Goal: Information Seeking & Learning: Learn about a topic

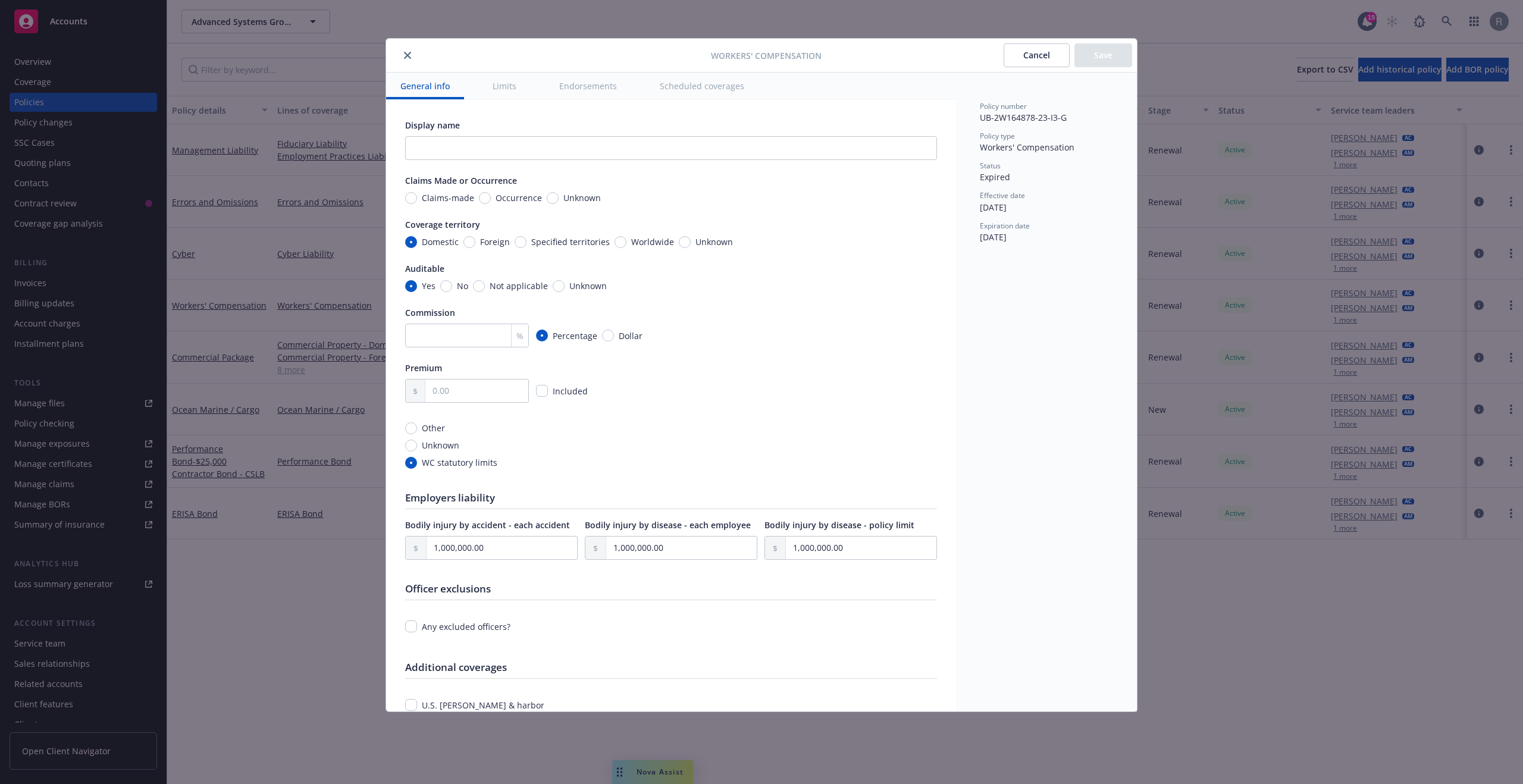
type textarea "x"
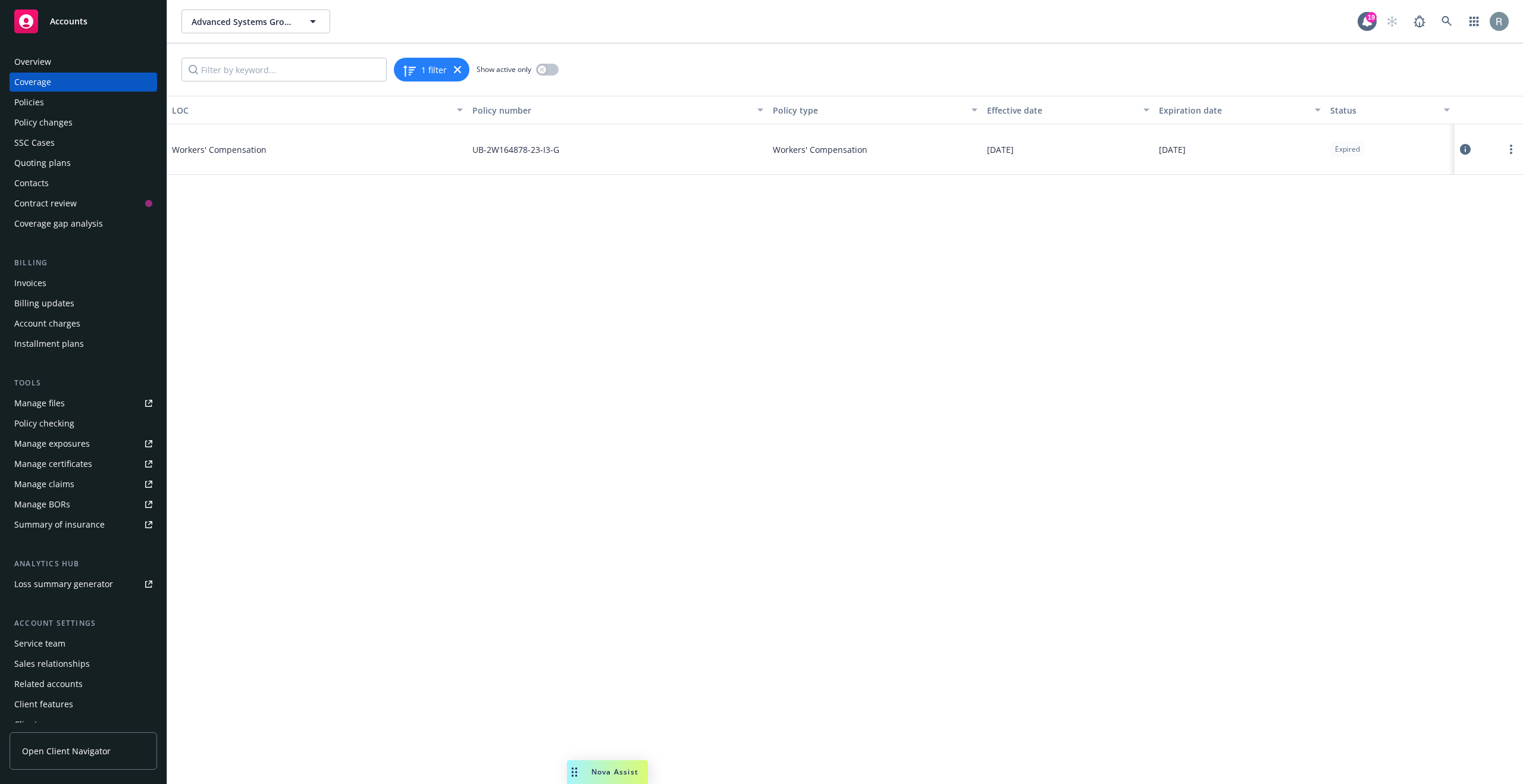
click at [963, 201] on div "LOC Policy number Policy type Effective date Expiration date Status Workers' Co…" at bounding box center [845, 440] width 1356 height 688
click at [1467, 150] on icon at bounding box center [1466, 150] width 11 height 11
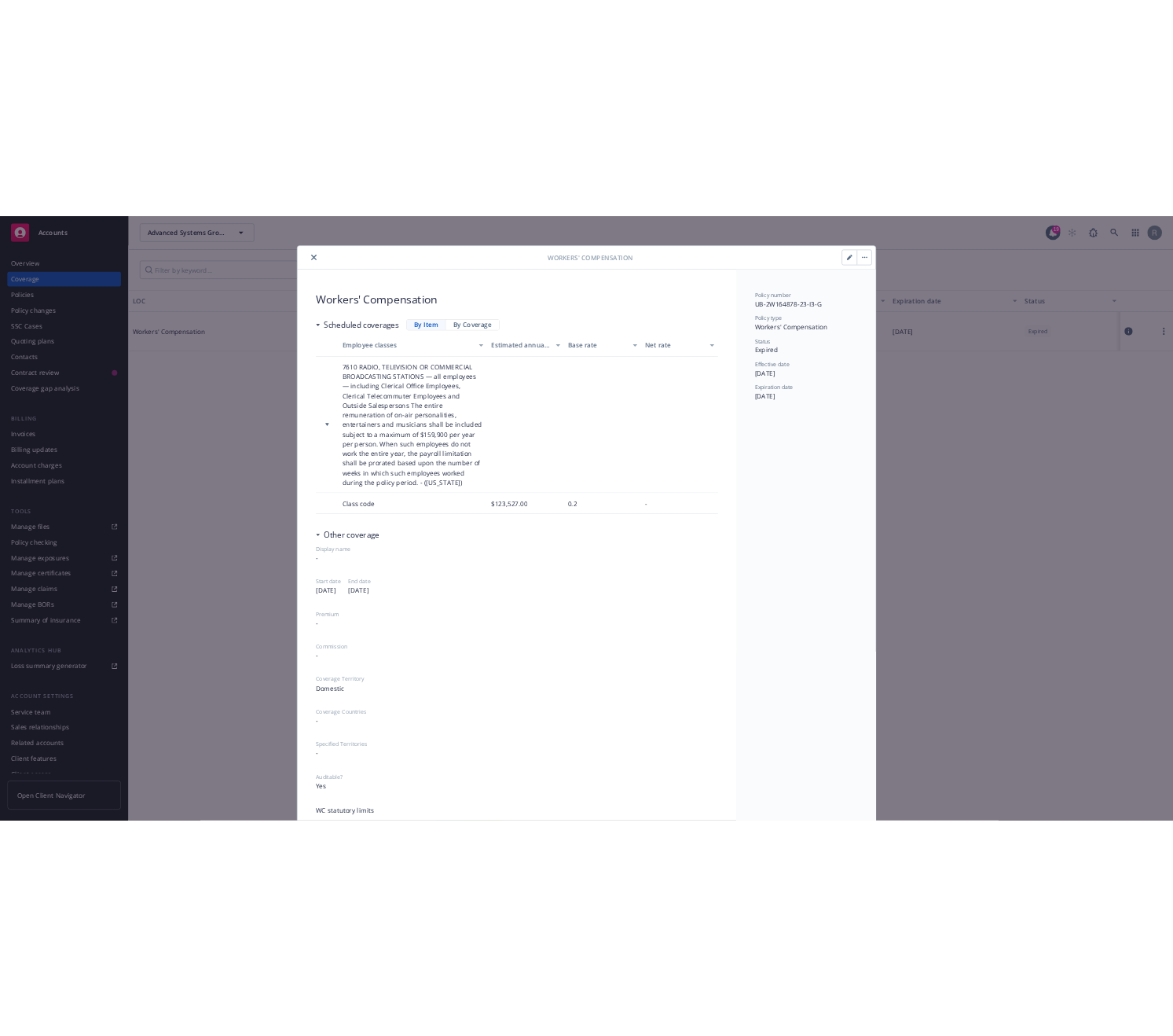
scroll to position [47, 0]
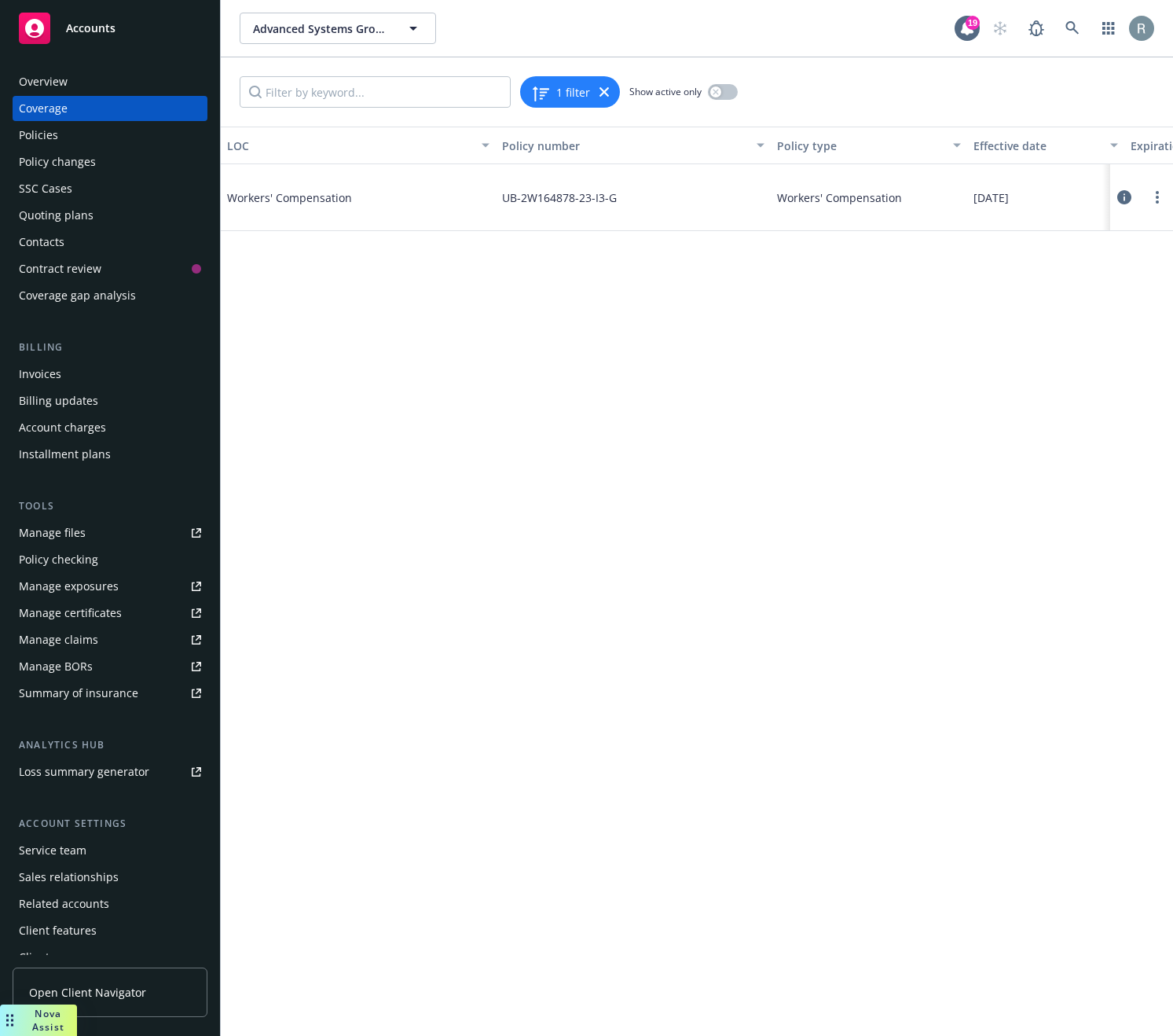
click at [1124, 200] on icon at bounding box center [1125, 198] width 15 height 15
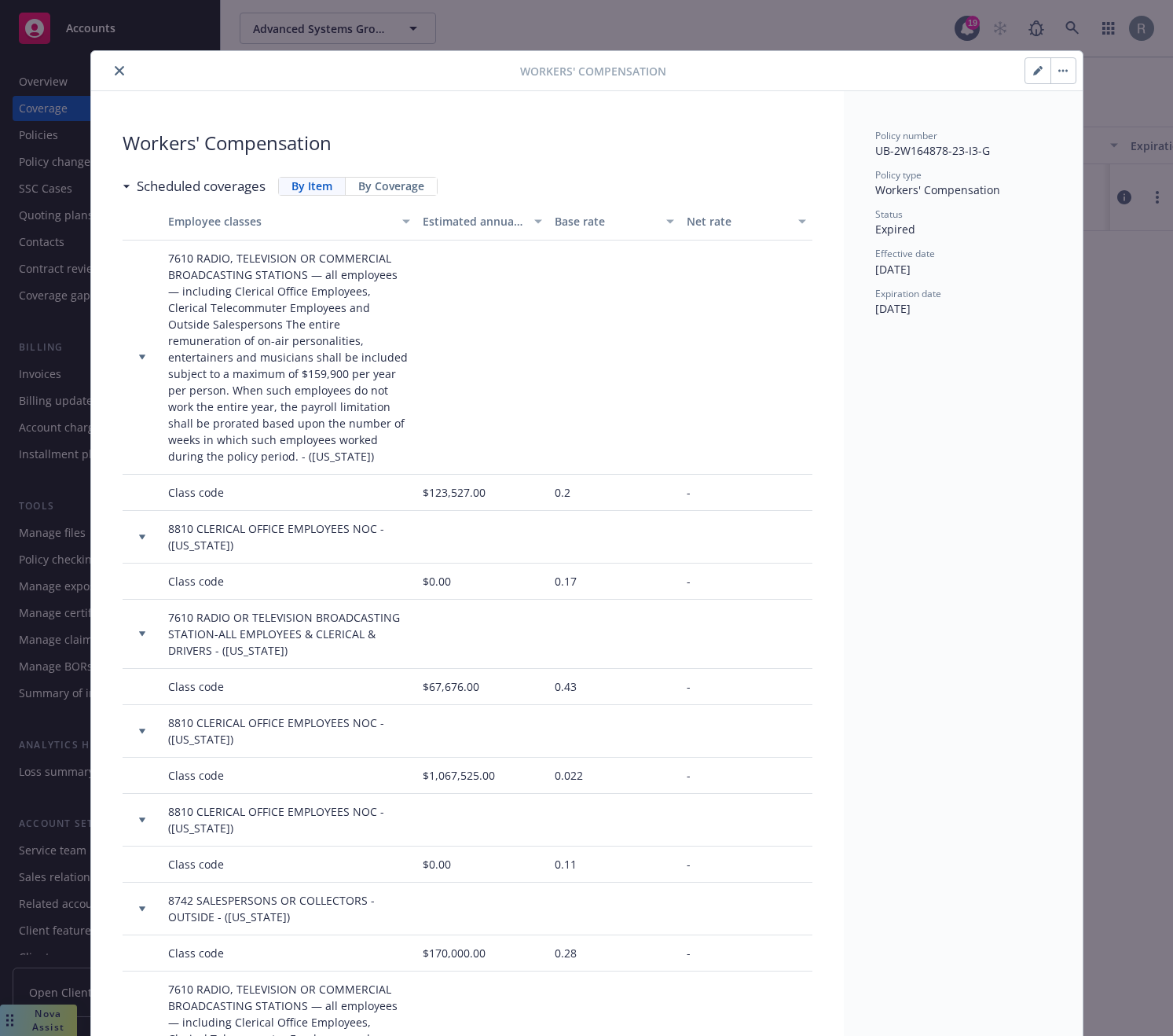
scroll to position [47, 0]
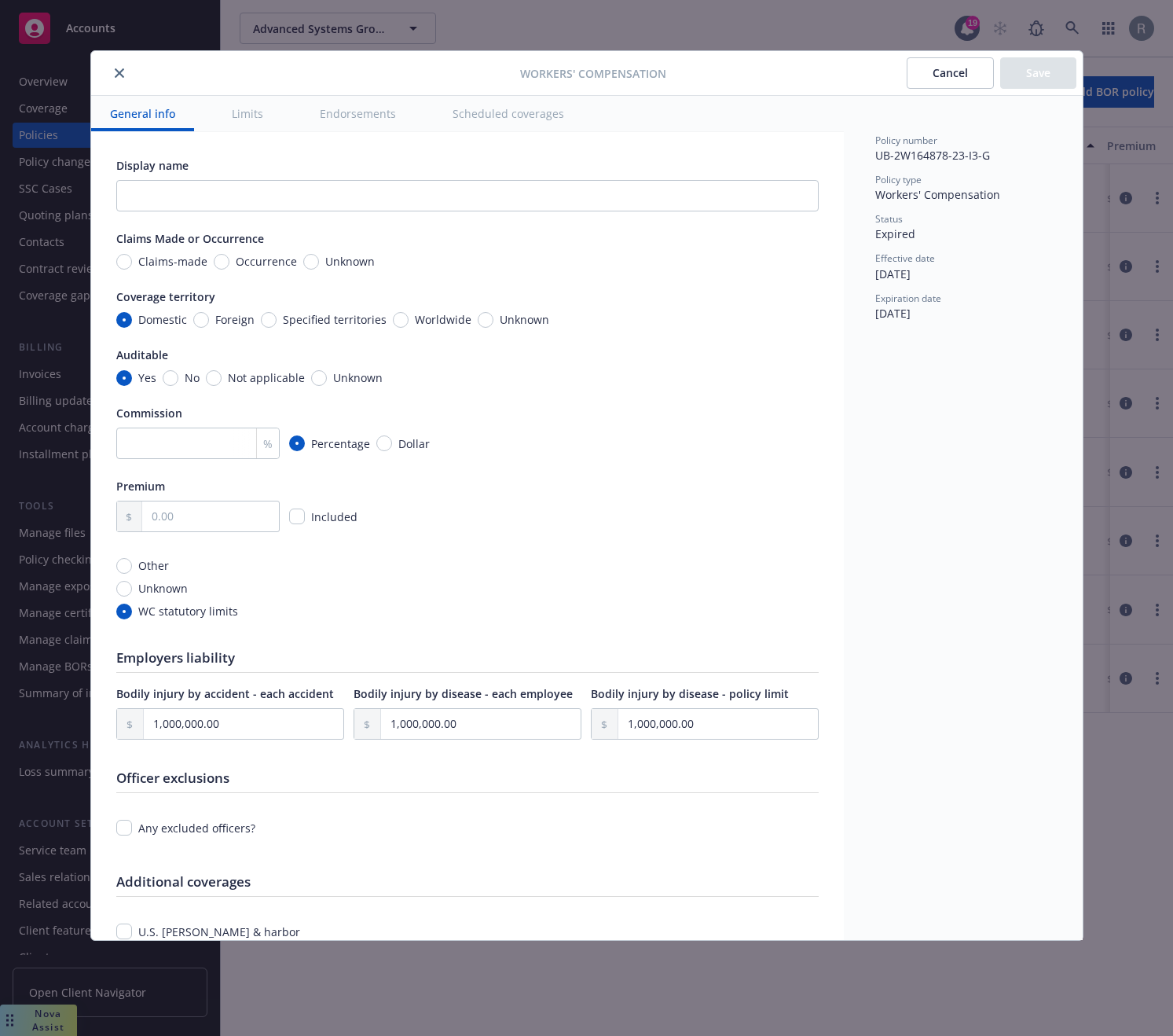
click at [119, 73] on icon "close" at bounding box center [119, 73] width 10 height 10
type textarea "x"
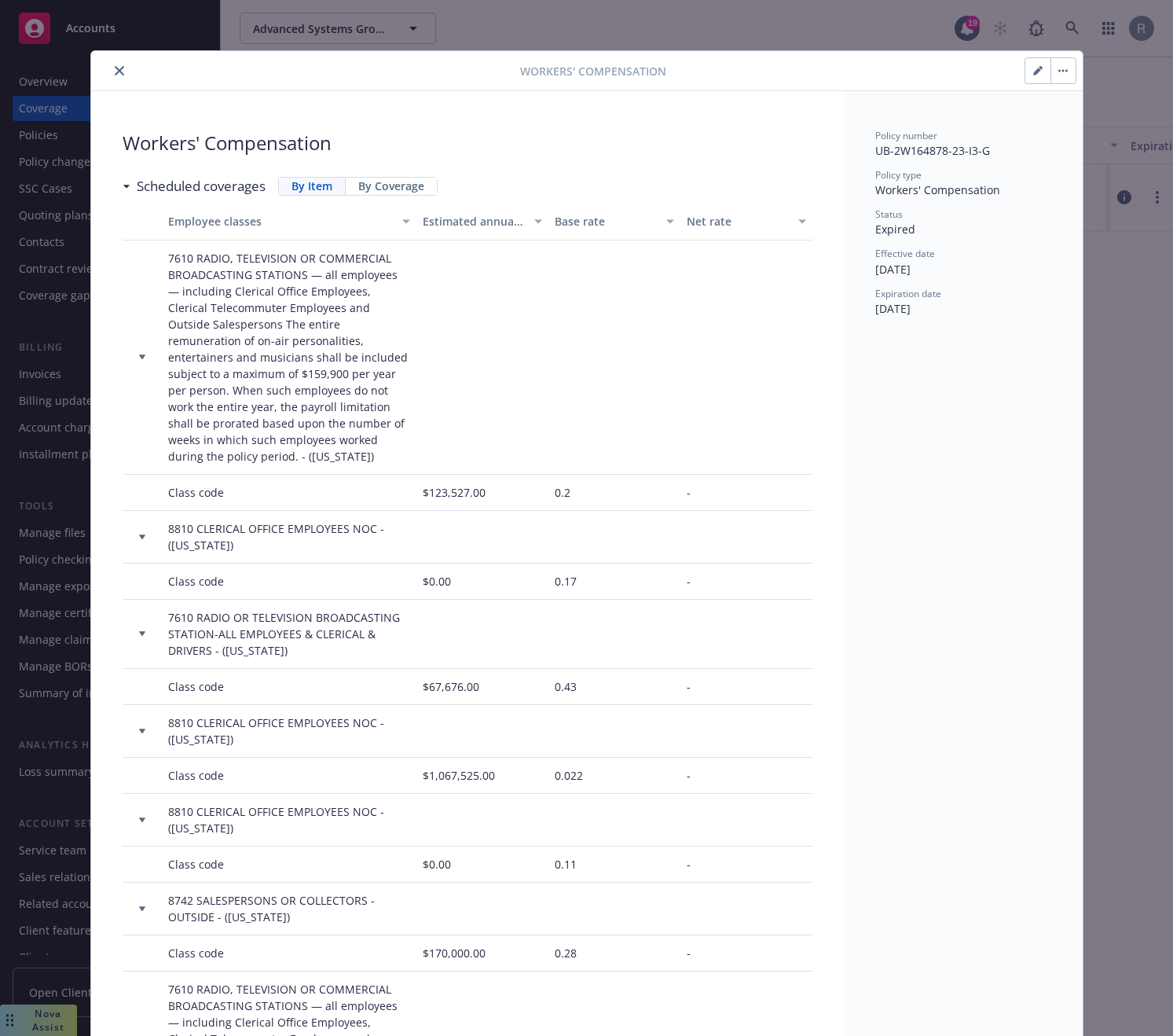
click at [115, 65] on button "close" at bounding box center [119, 70] width 19 height 19
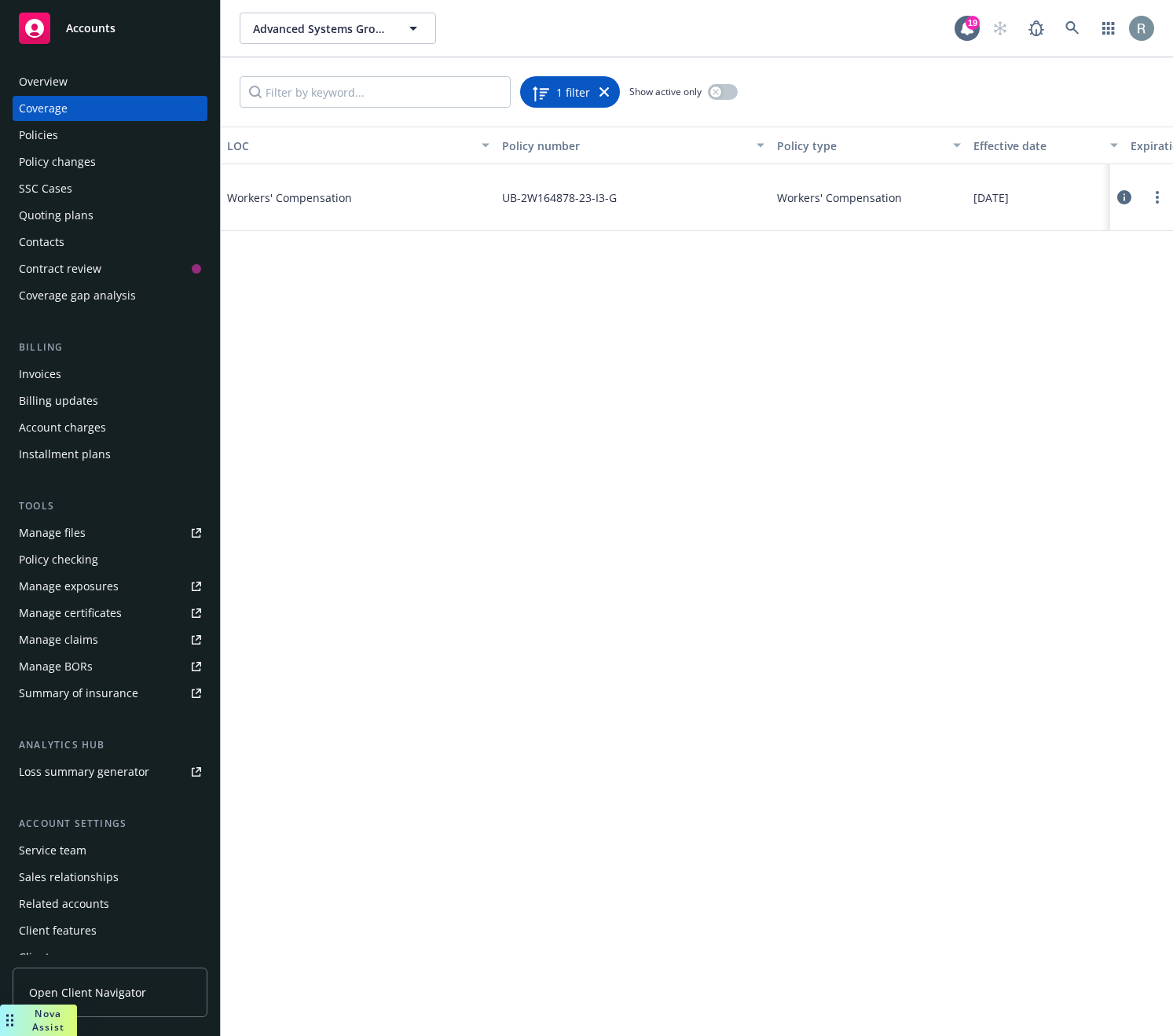
click at [602, 91] on icon at bounding box center [605, 92] width 10 height 10
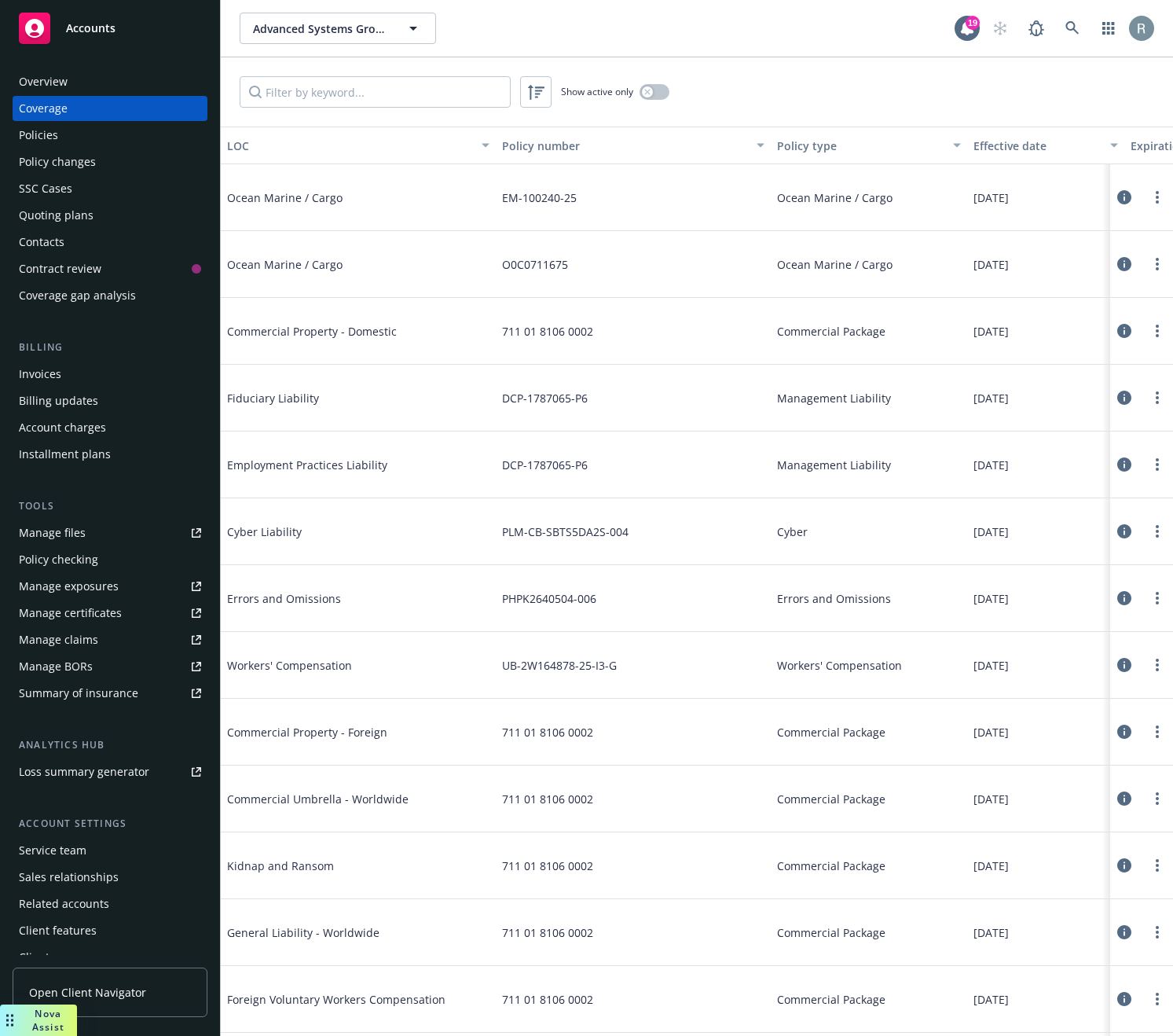
click at [1117, 199] on icon at bounding box center [1125, 198] width 15 height 15
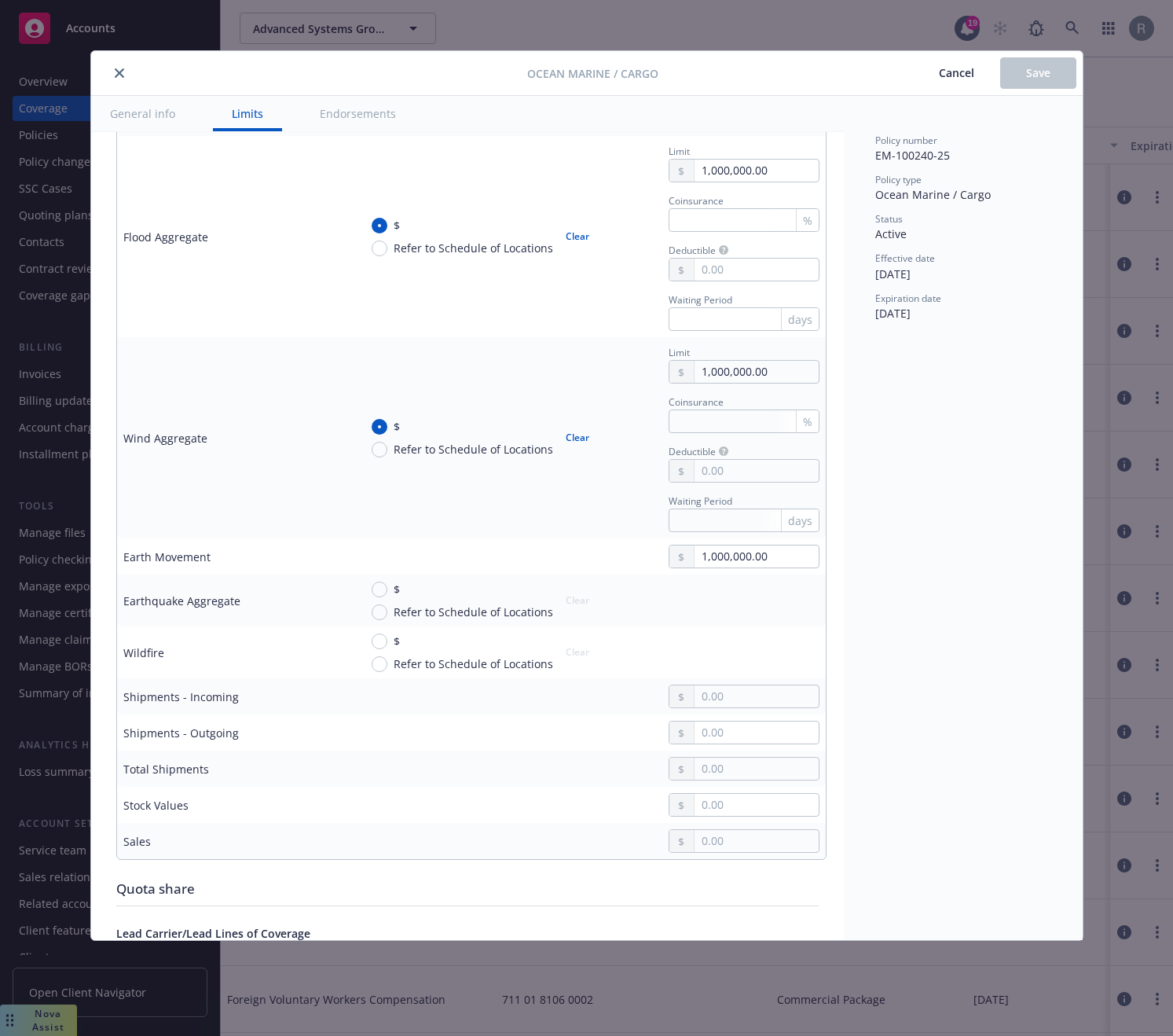
type textarea "x"
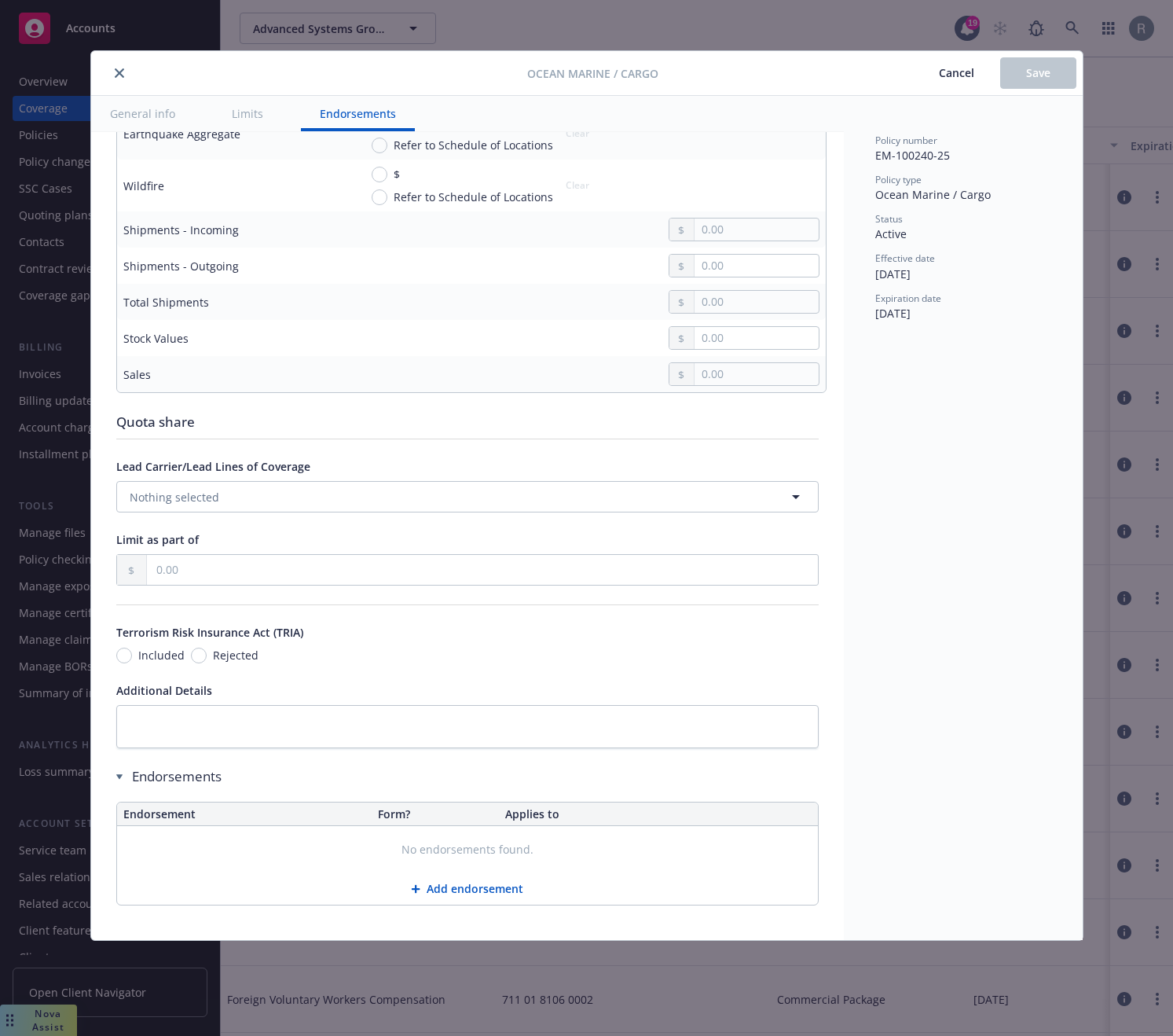
click at [123, 70] on icon "close" at bounding box center [119, 73] width 10 height 10
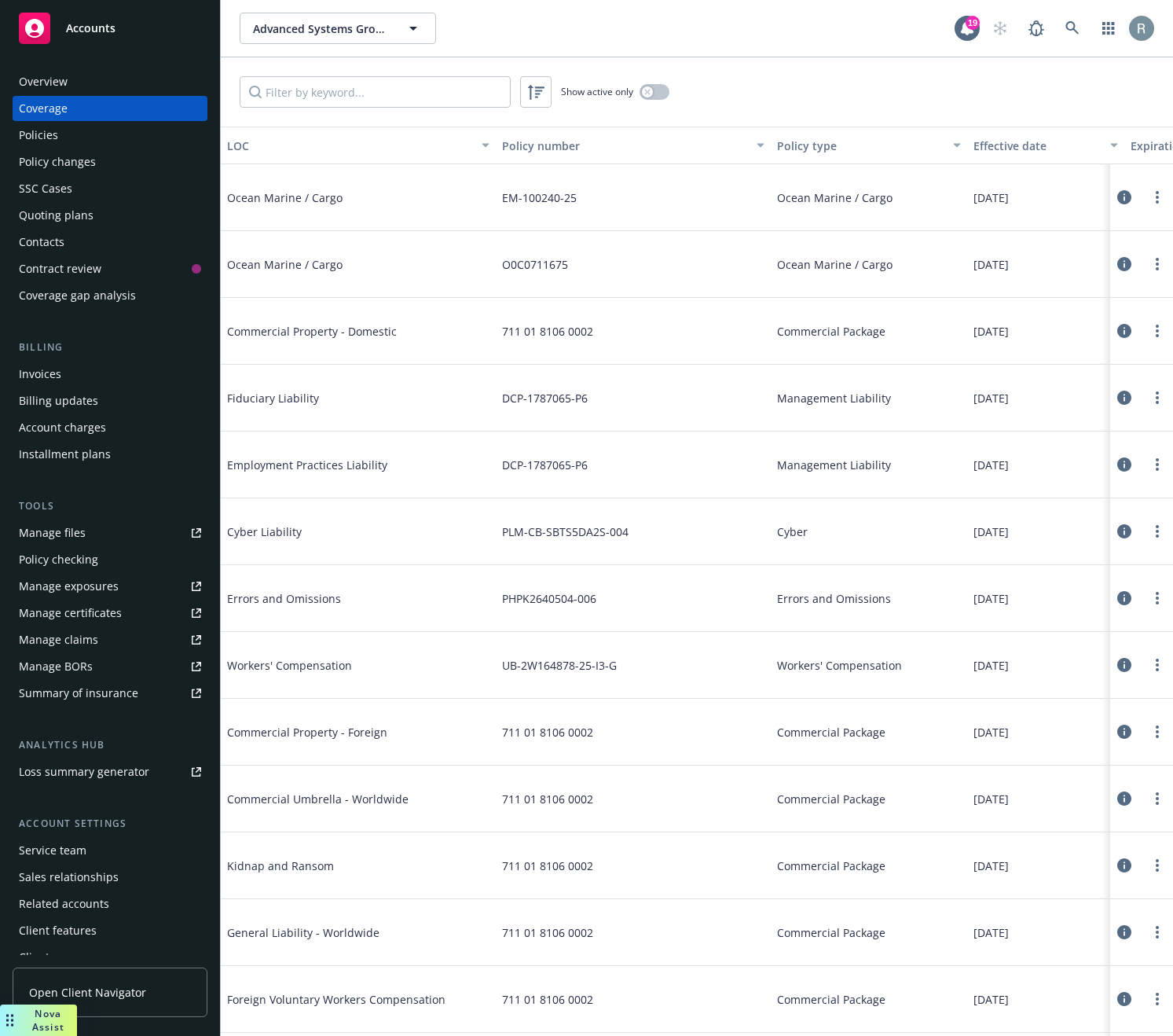
click at [1118, 665] on icon at bounding box center [1125, 665] width 15 height 15
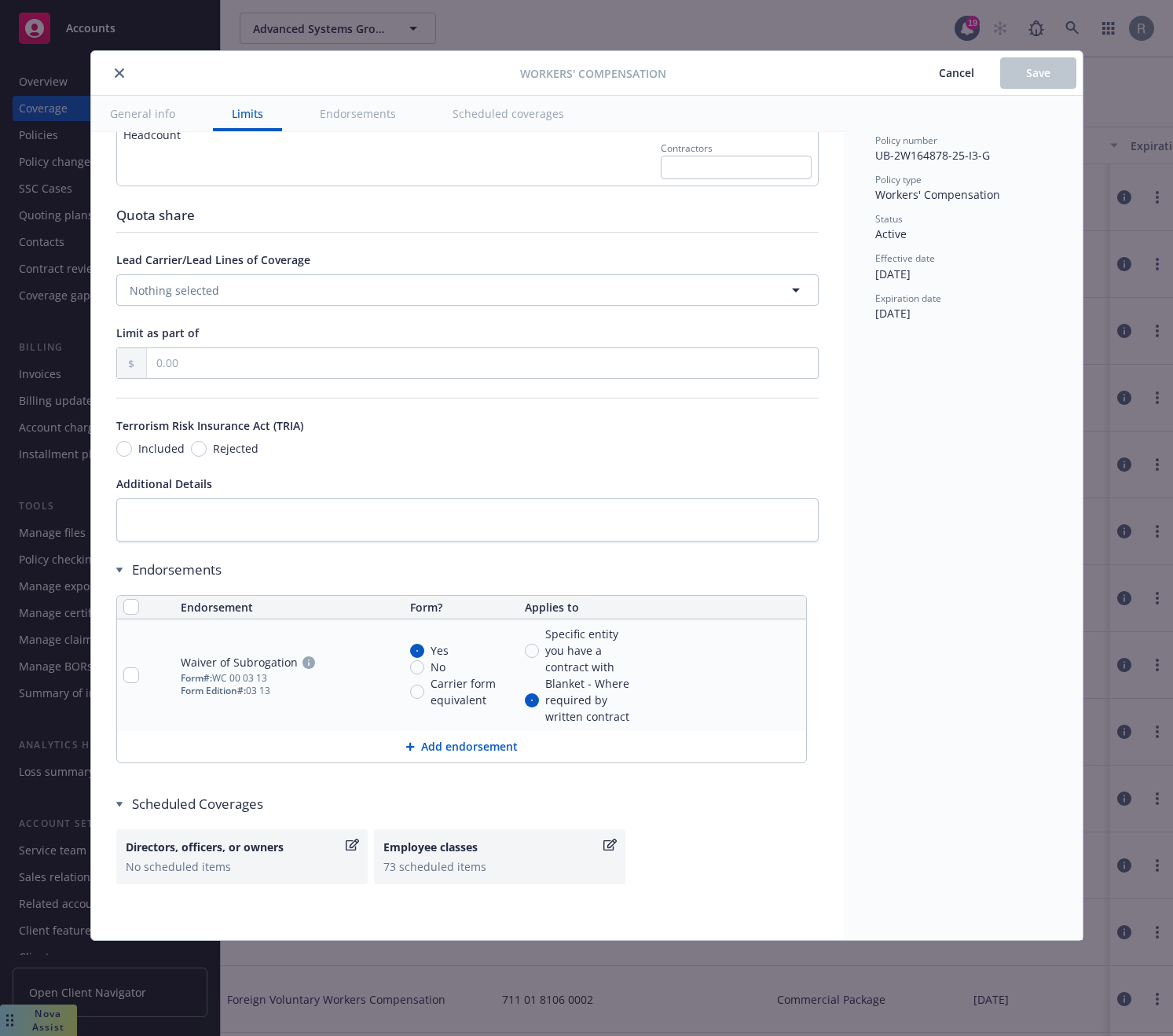
scroll to position [1352, 0]
click at [119, 72] on icon "close" at bounding box center [119, 73] width 10 height 10
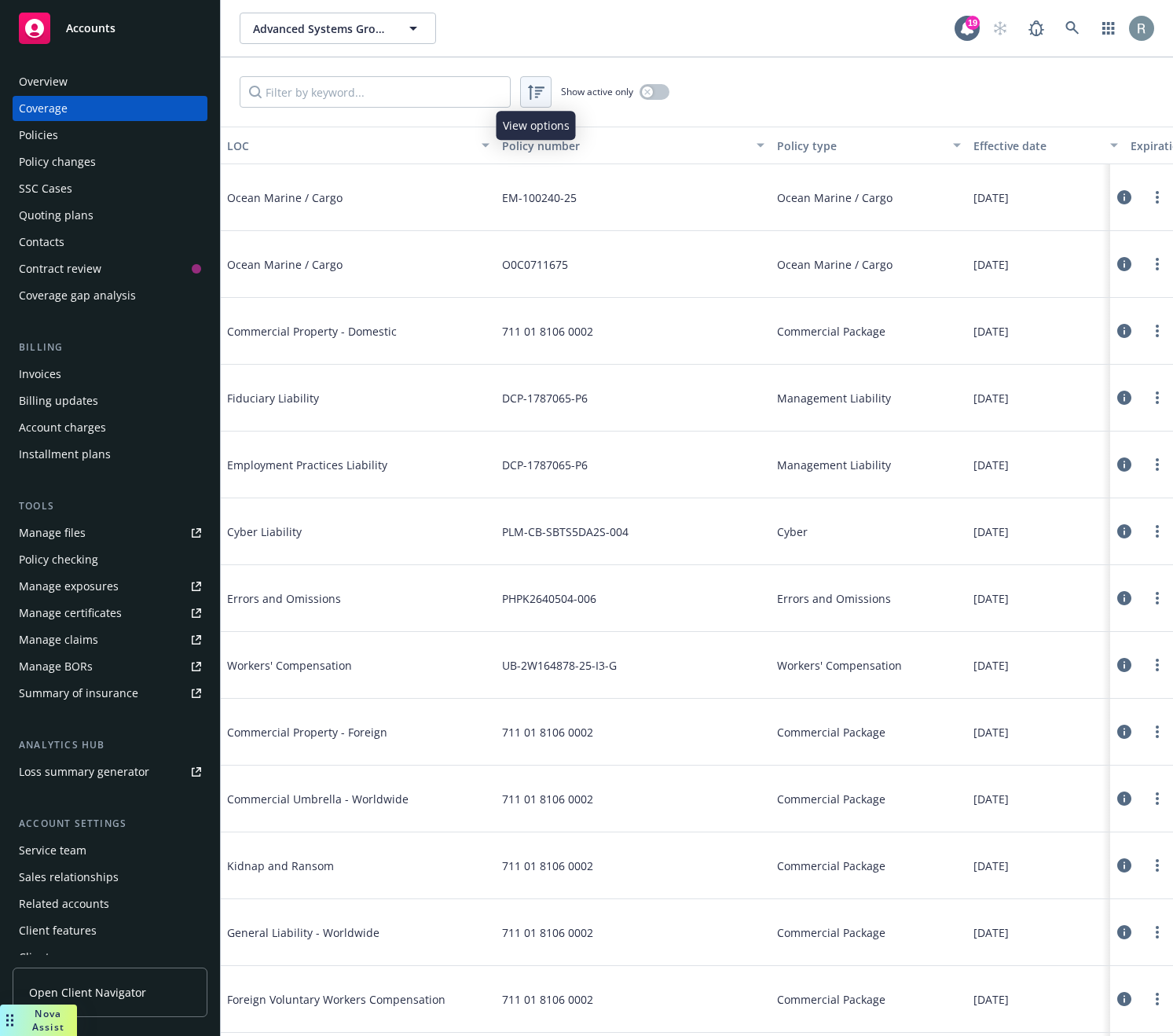
click at [546, 86] on div at bounding box center [535, 91] width 25 height 25
click at [1117, 664] on icon at bounding box center [1125, 665] width 15 height 15
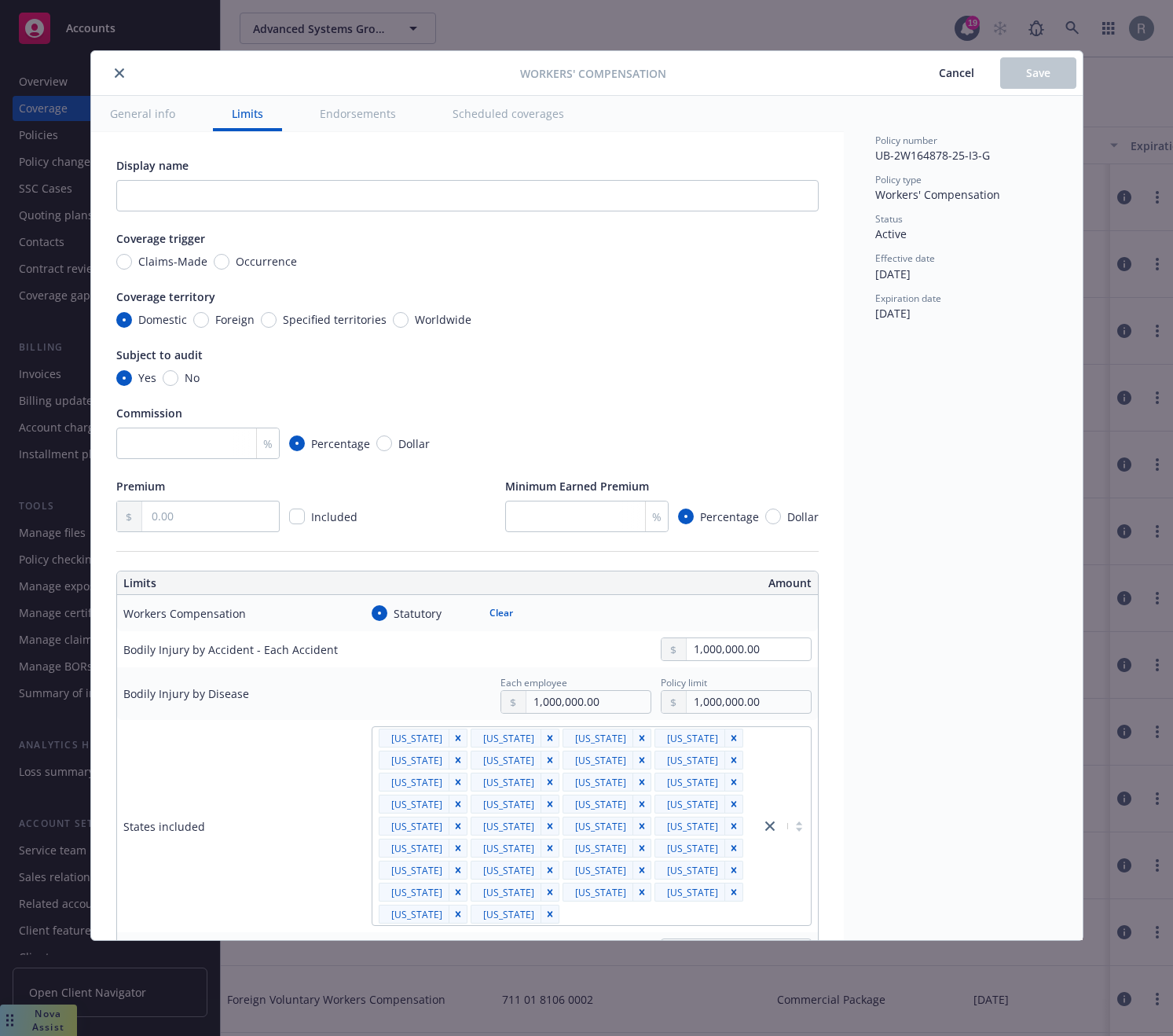
click at [1137, 481] on div "Workers' Compensation Cancel Save General info Limits Endorsements Scheduled co…" at bounding box center [586, 518] width 1173 height 1036
click at [120, 69] on icon "close" at bounding box center [119, 73] width 10 height 10
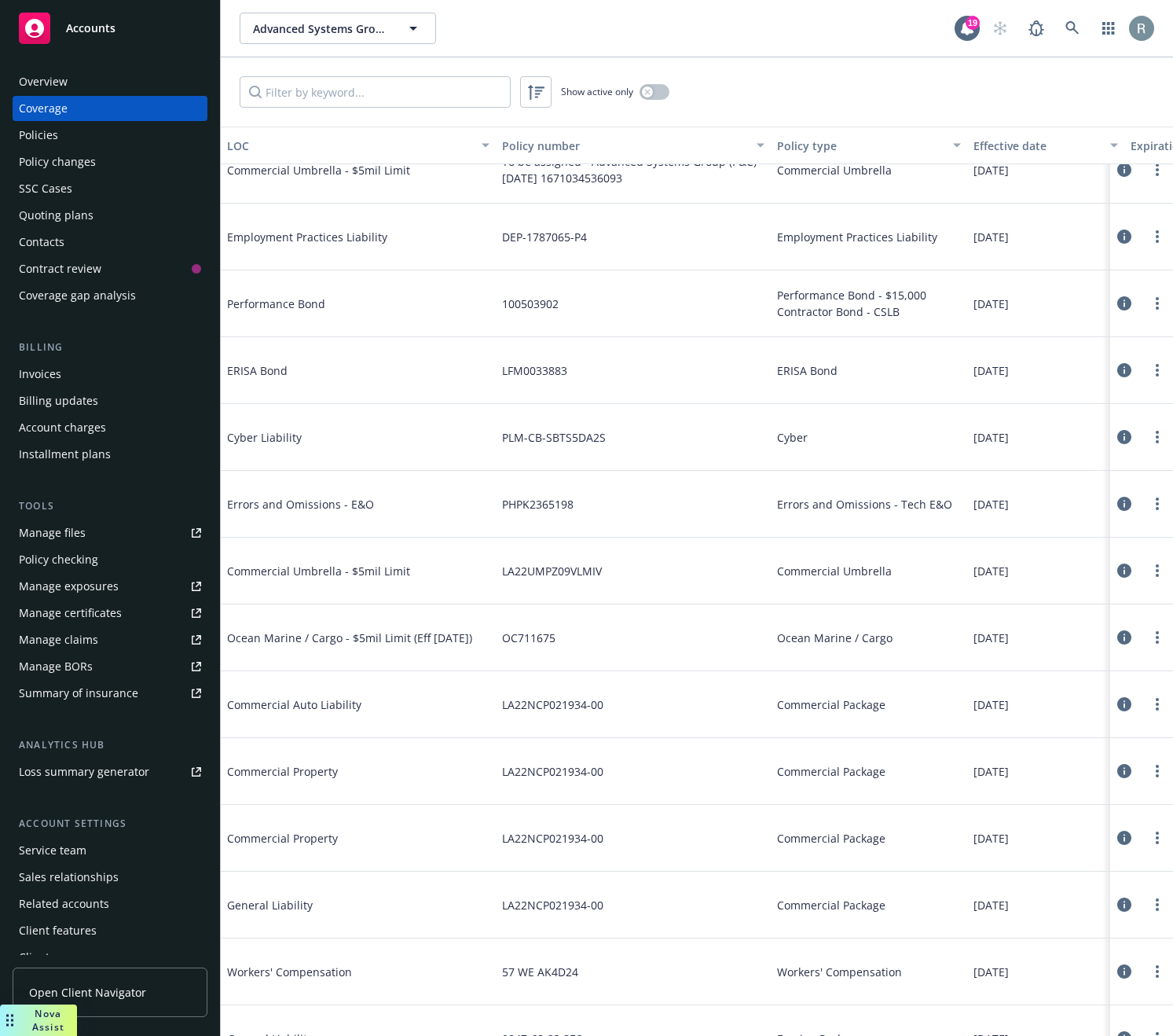
scroll to position [3274, 0]
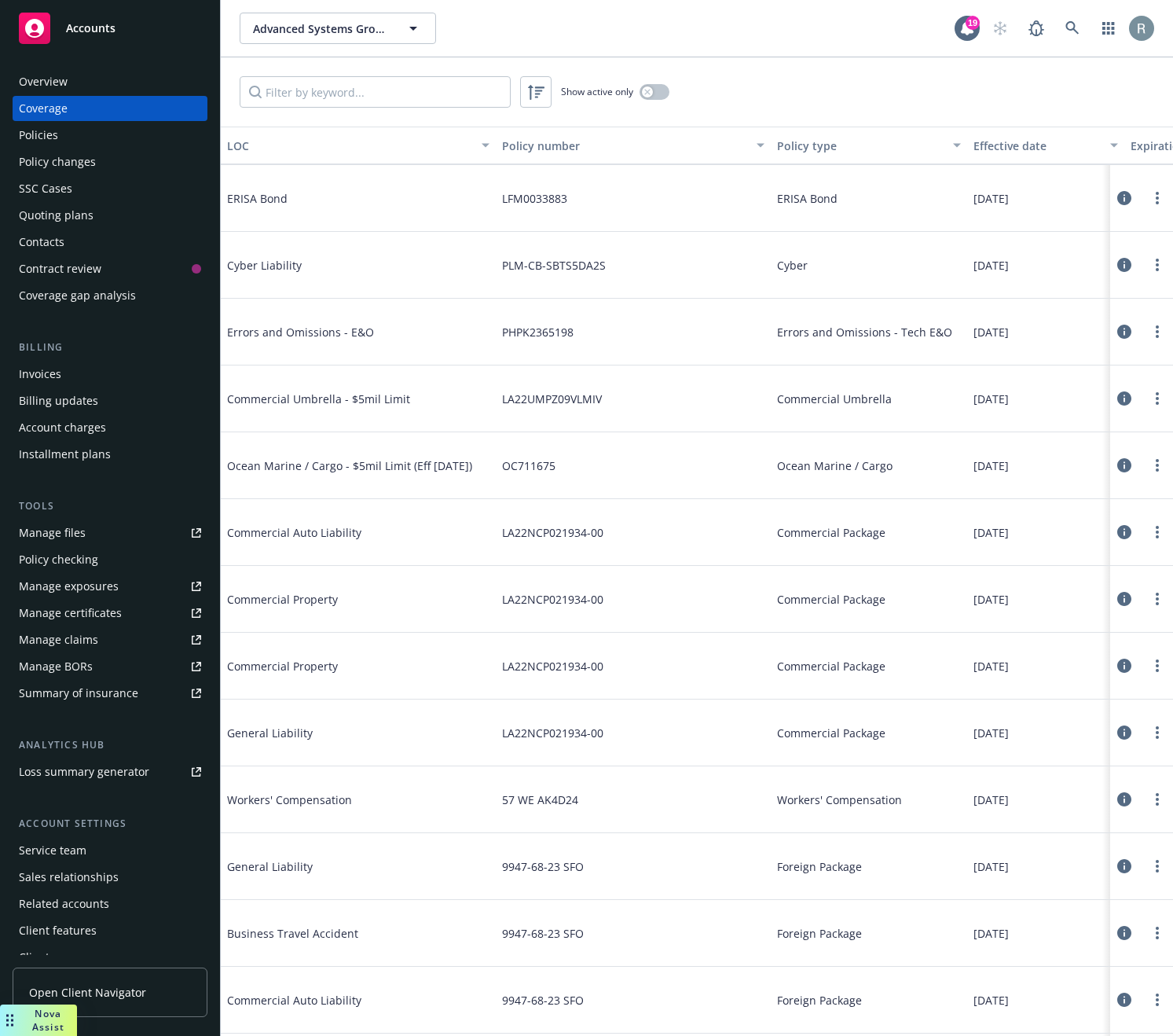
click at [1117, 801] on icon at bounding box center [1125, 799] width 15 height 15
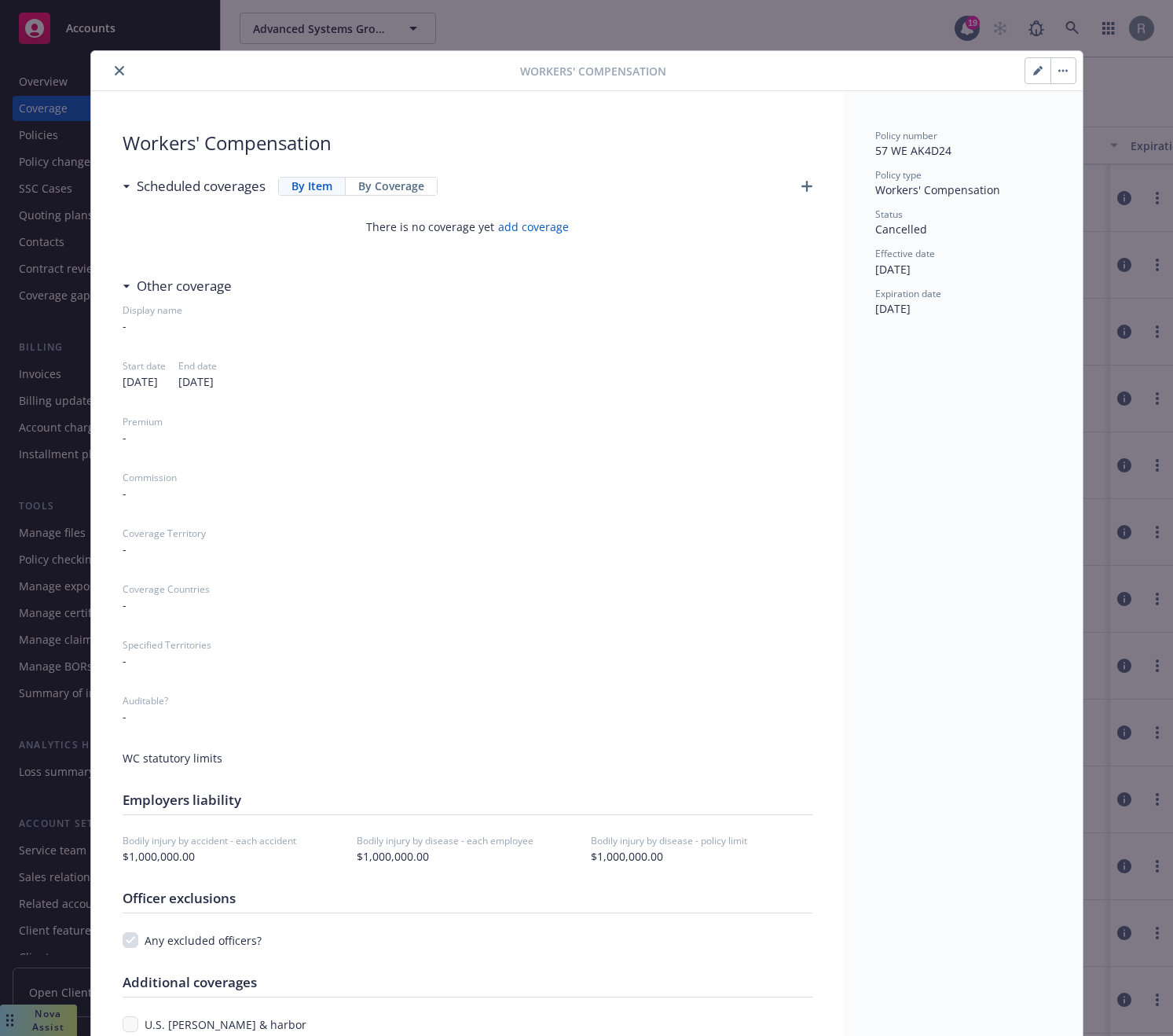
click at [115, 70] on icon "close" at bounding box center [119, 71] width 10 height 10
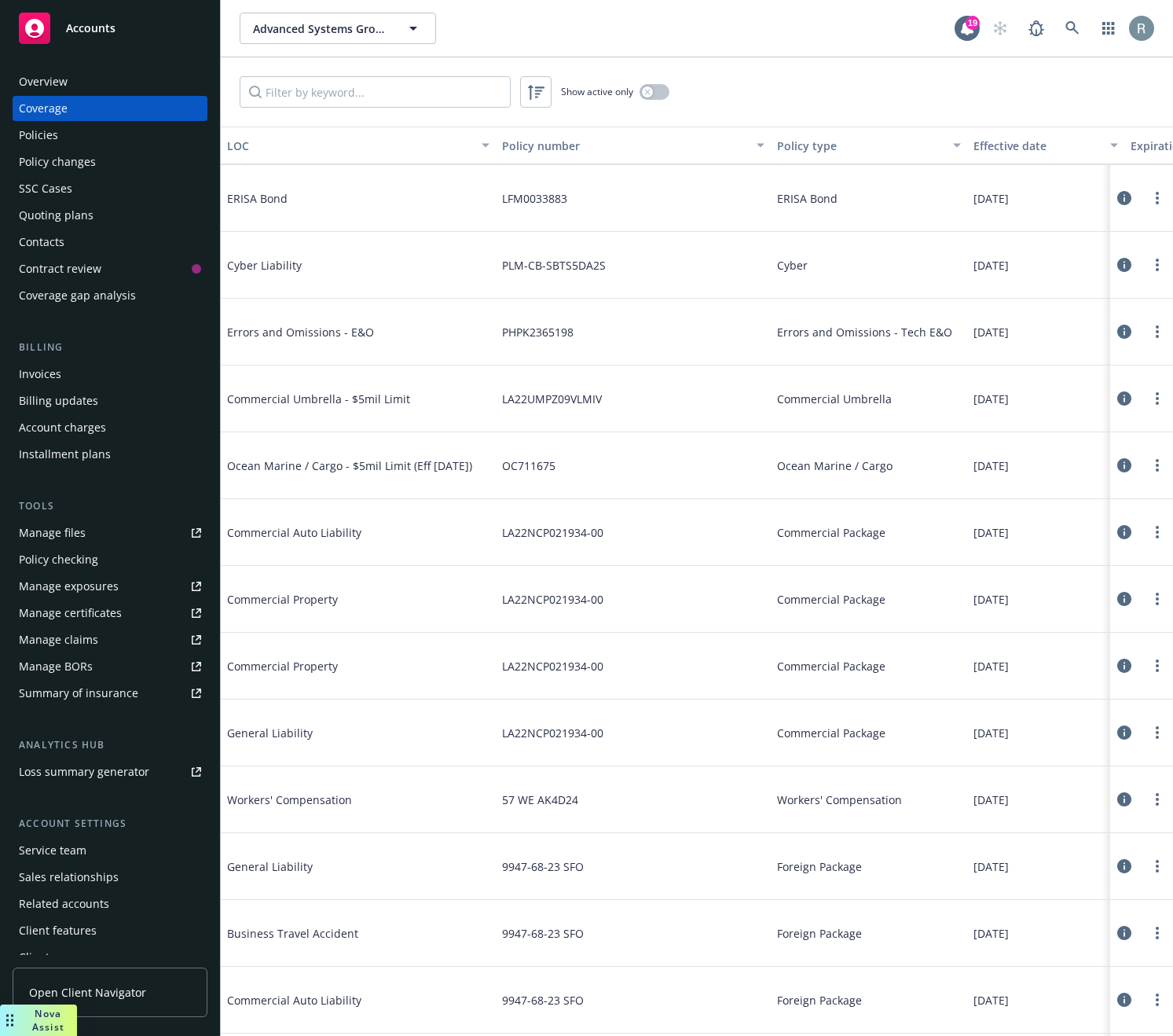
click at [57, 134] on div "Policies" at bounding box center [110, 135] width 182 height 25
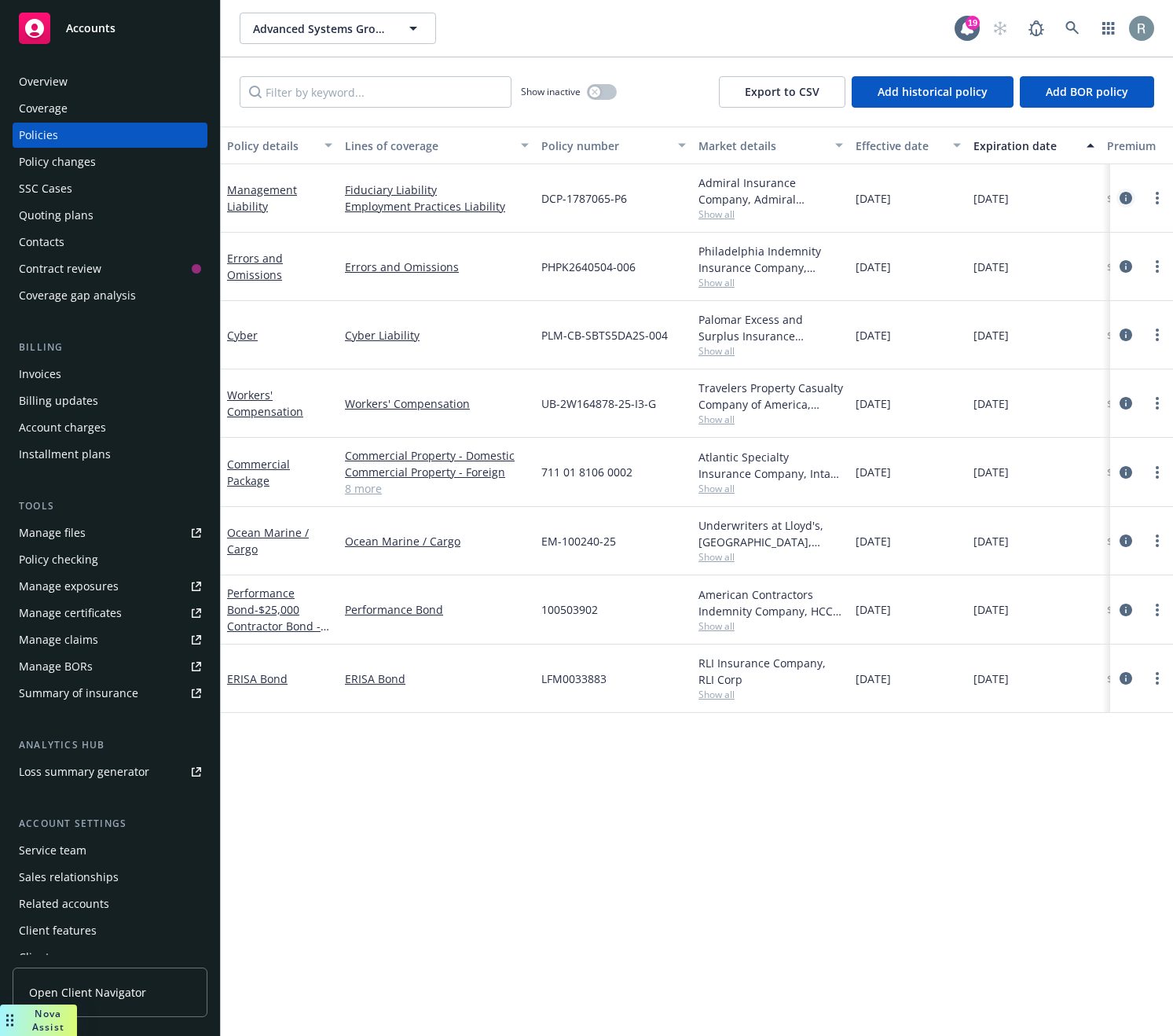
click at [1129, 198] on icon "circleInformation" at bounding box center [1126, 199] width 13 height 13
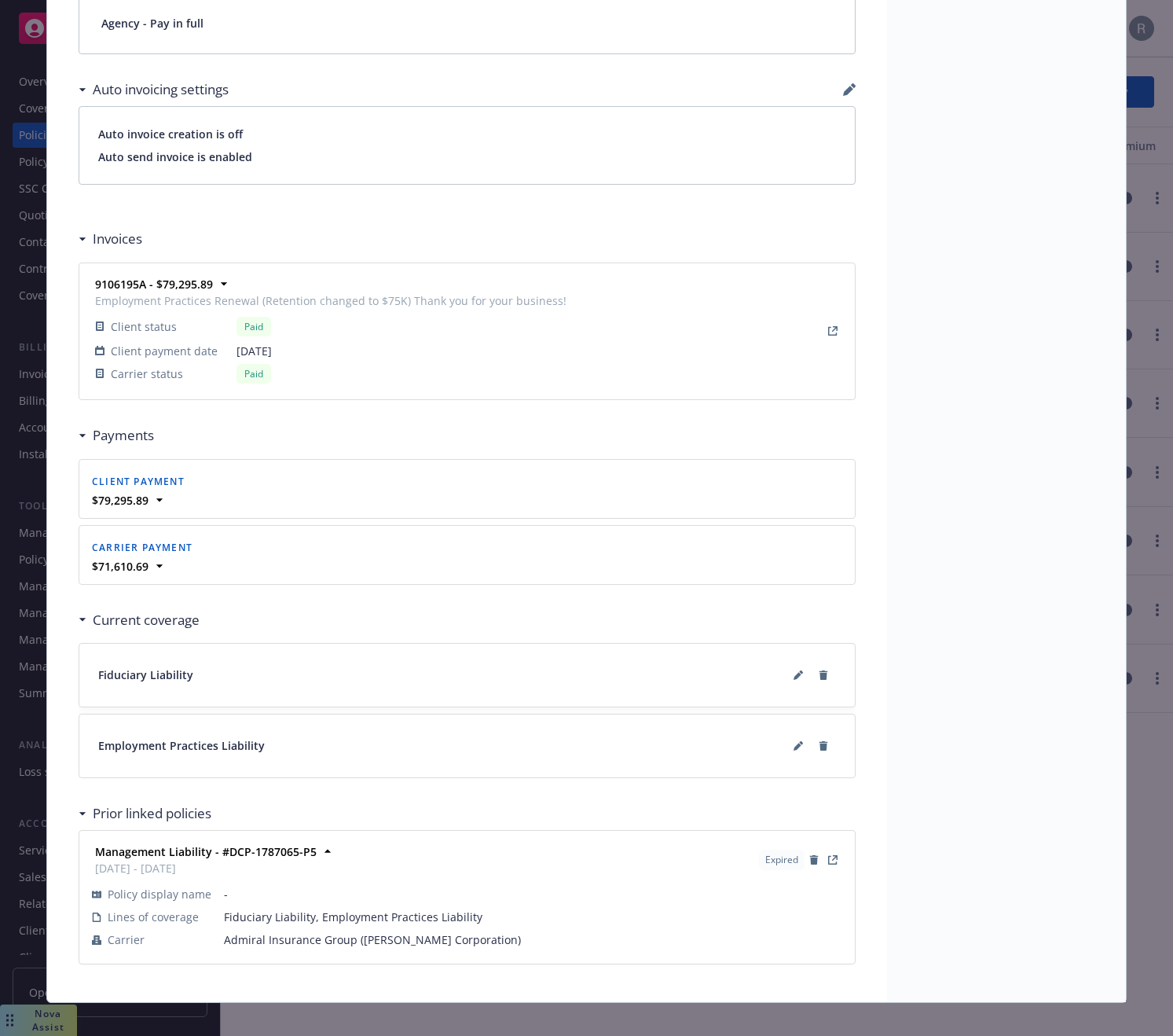
scroll to position [1257, 0]
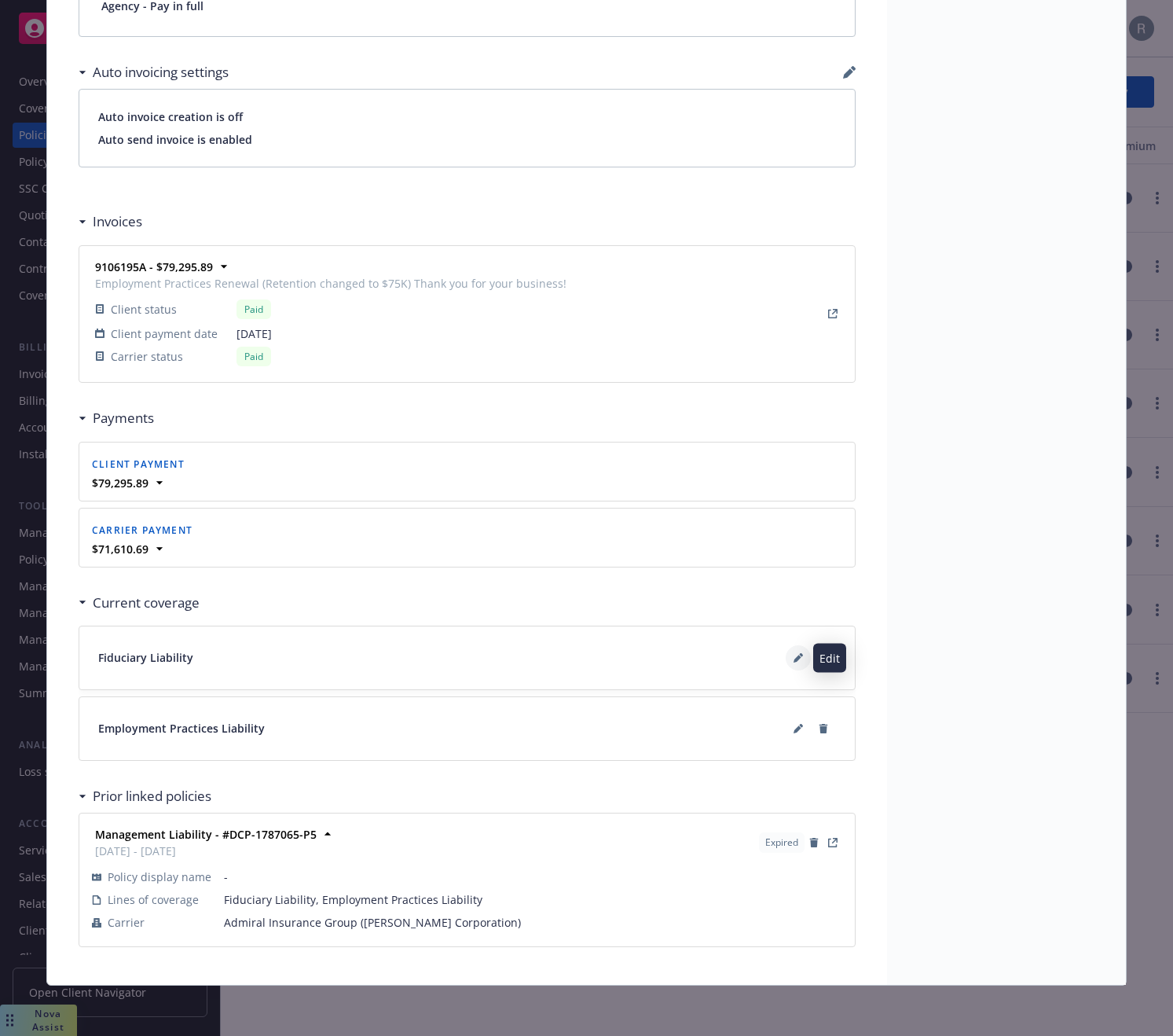
click at [790, 666] on button at bounding box center [798, 657] width 25 height 25
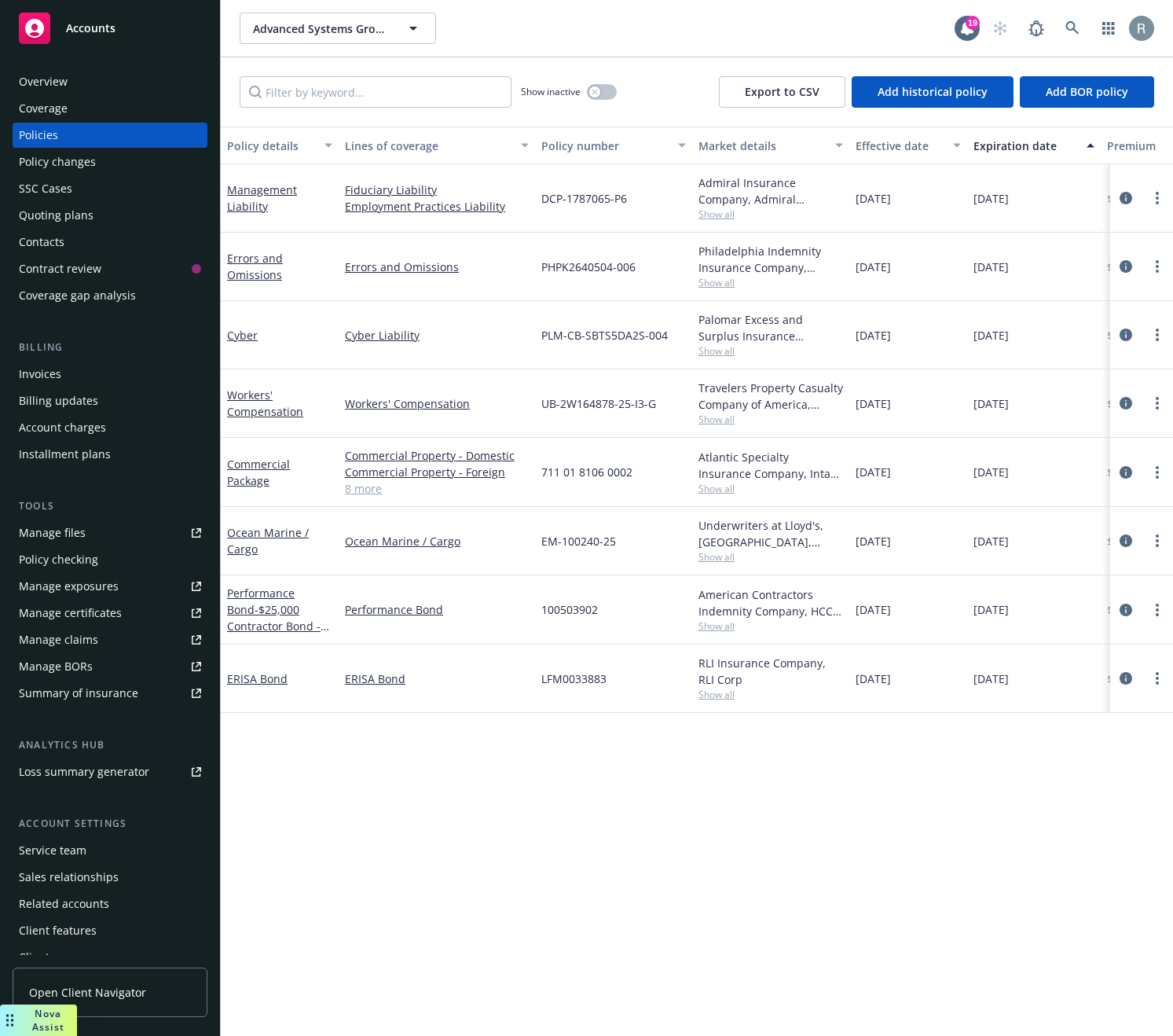
click at [54, 107] on div "Coverage" at bounding box center [43, 108] width 48 height 25
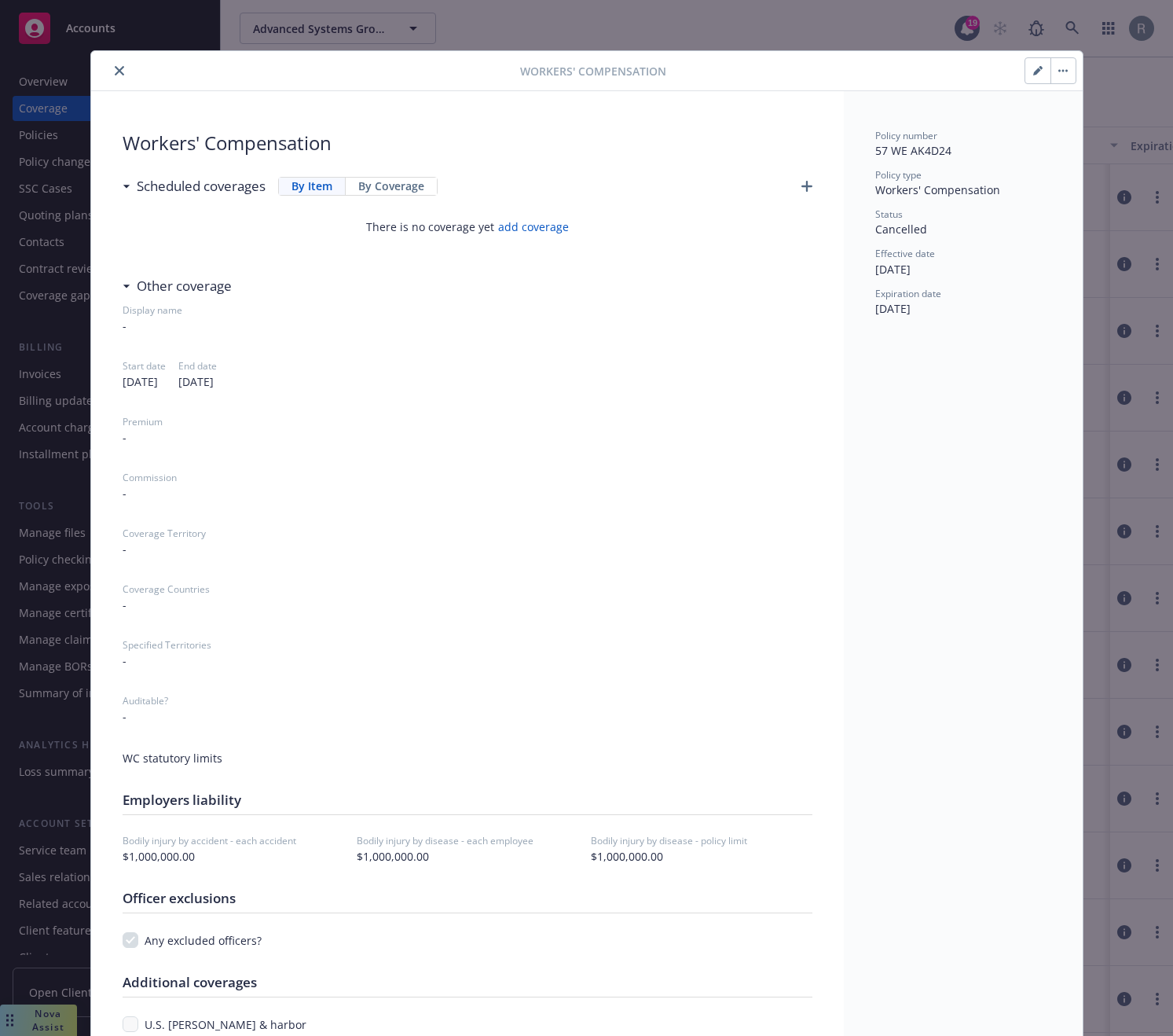
click at [153, 289] on h3 "Other coverage" at bounding box center [184, 286] width 95 height 20
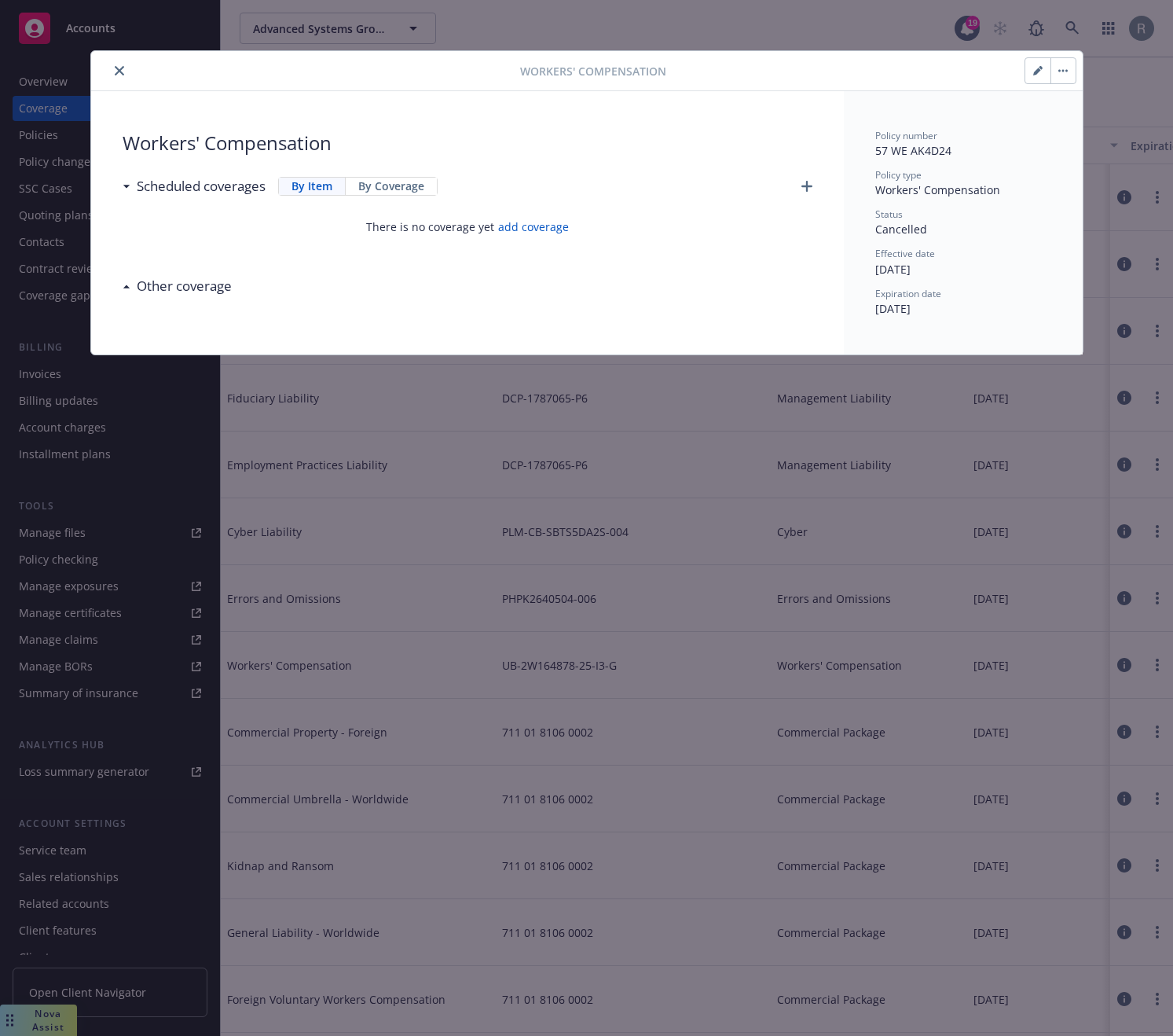
click at [153, 289] on h3 "Other coverage" at bounding box center [184, 286] width 95 height 20
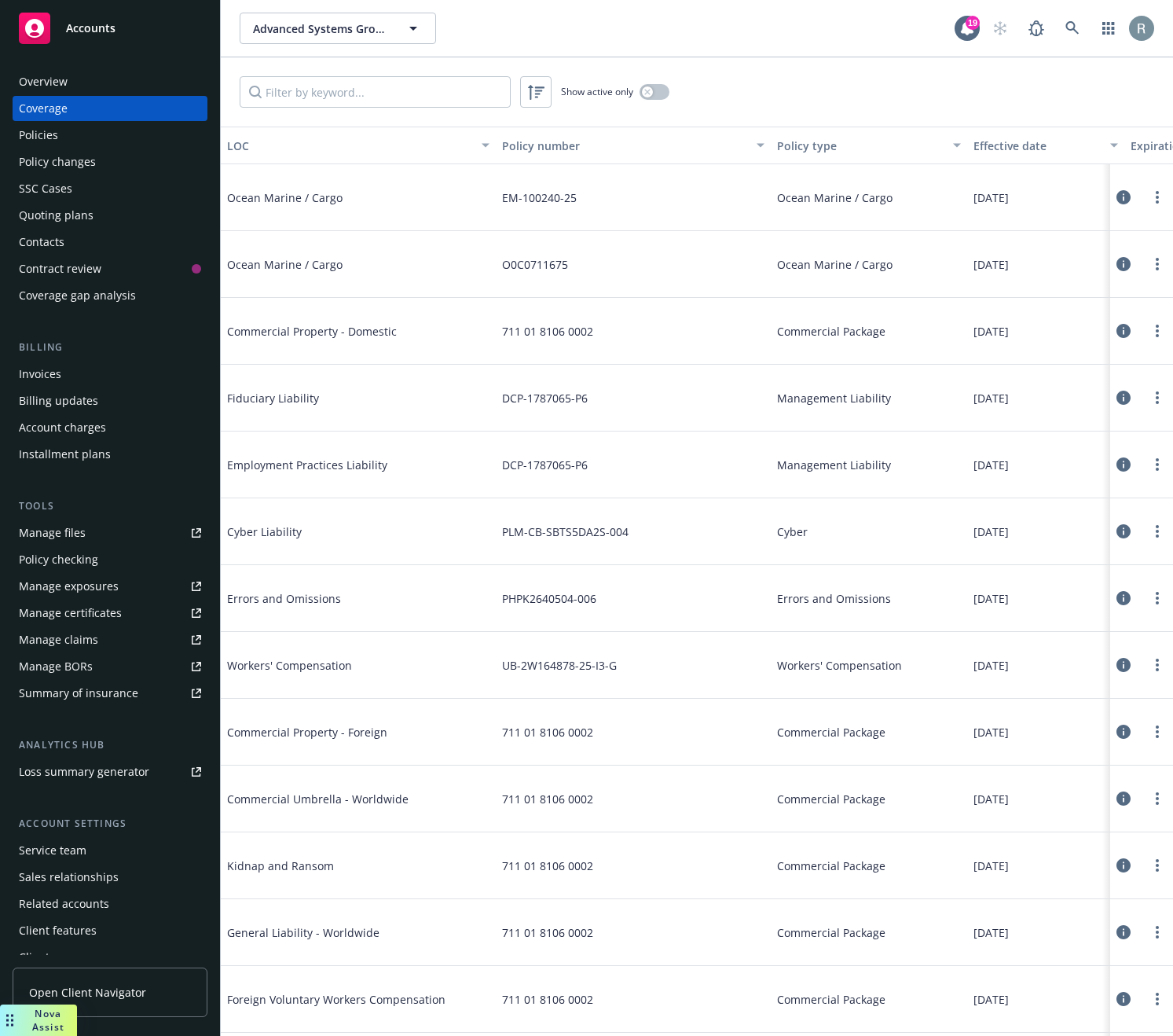
scroll to position [10, 0]
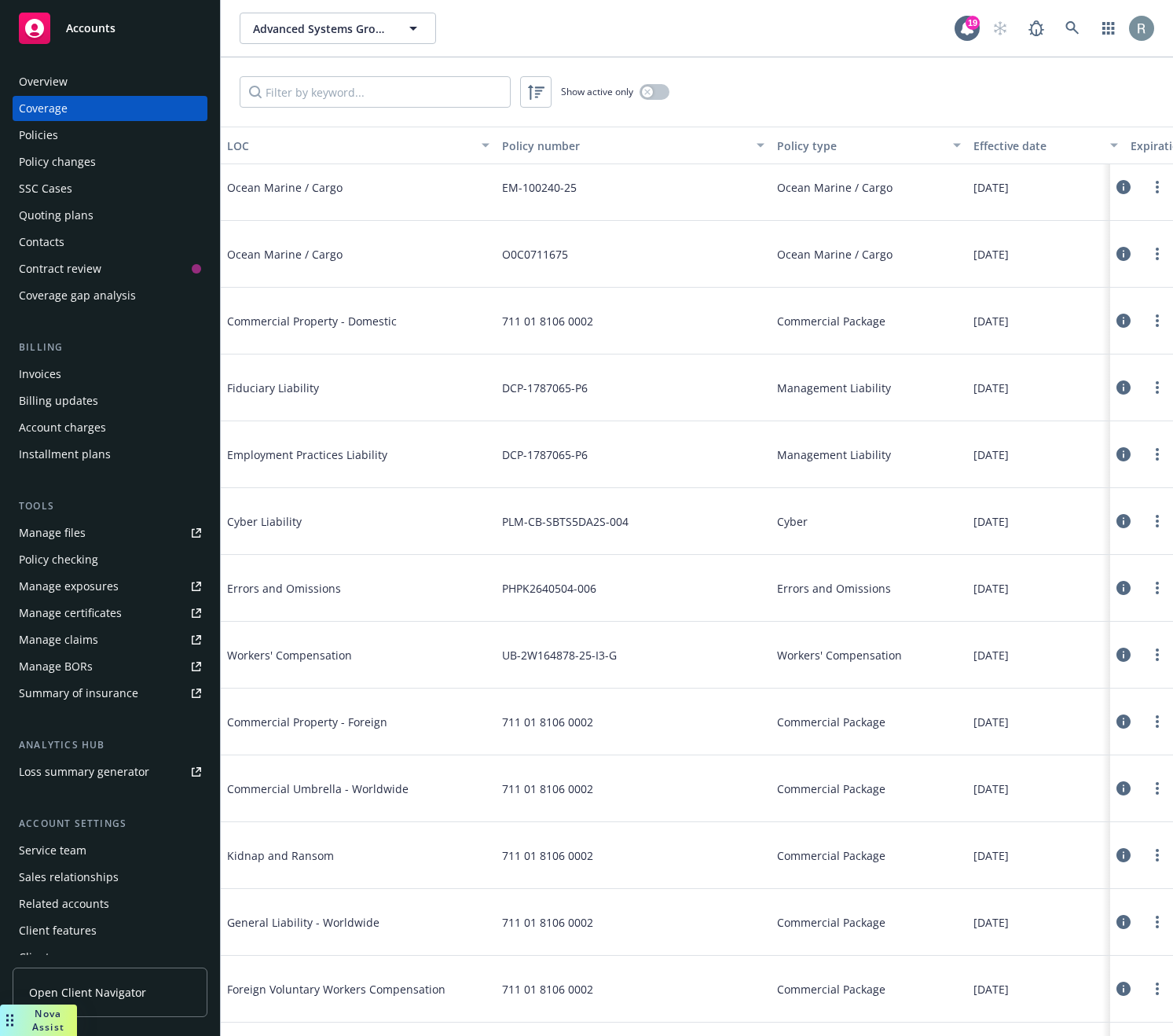
click at [1116, 656] on icon at bounding box center [1124, 655] width 15 height 15
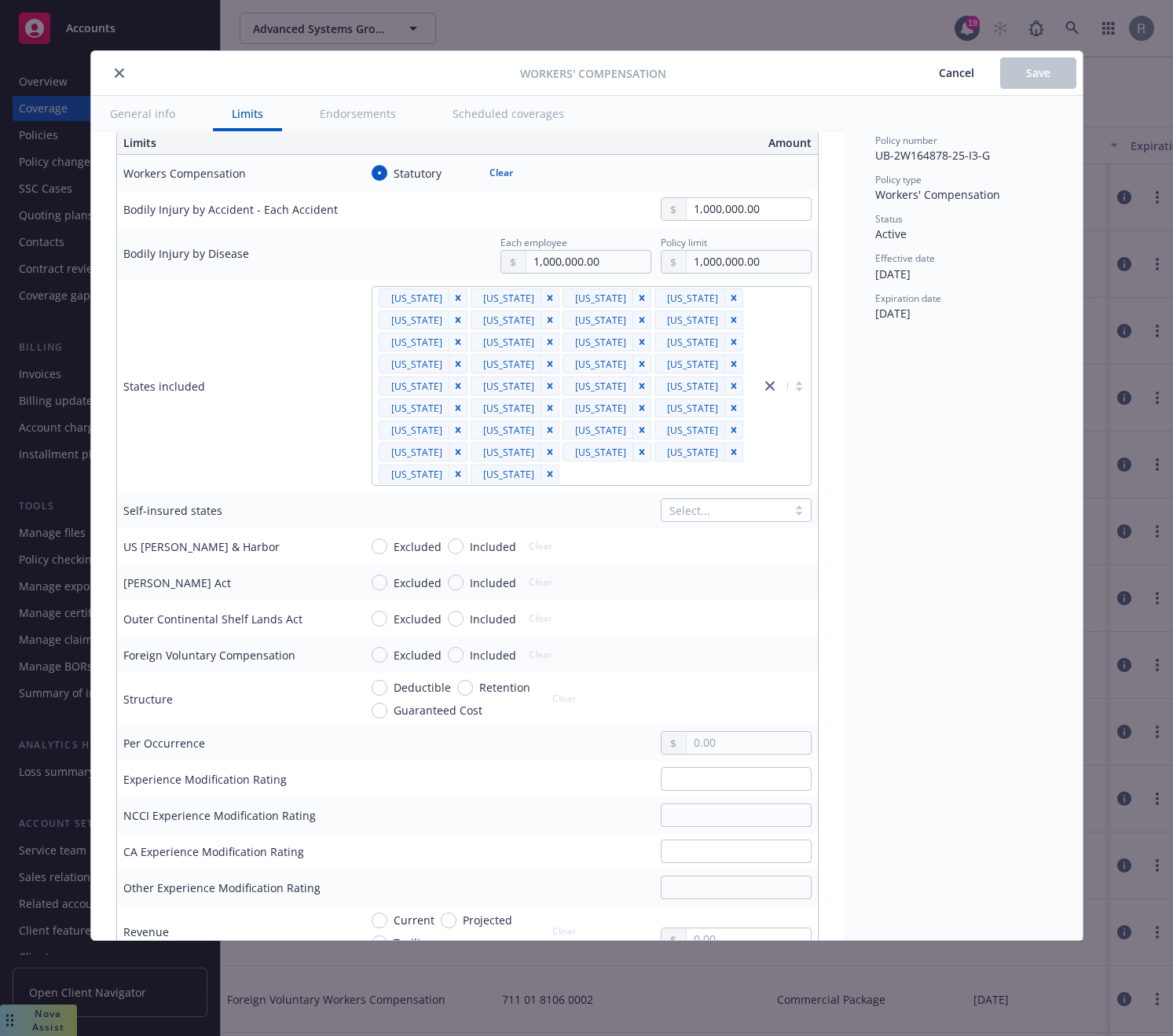
scroll to position [602, 0]
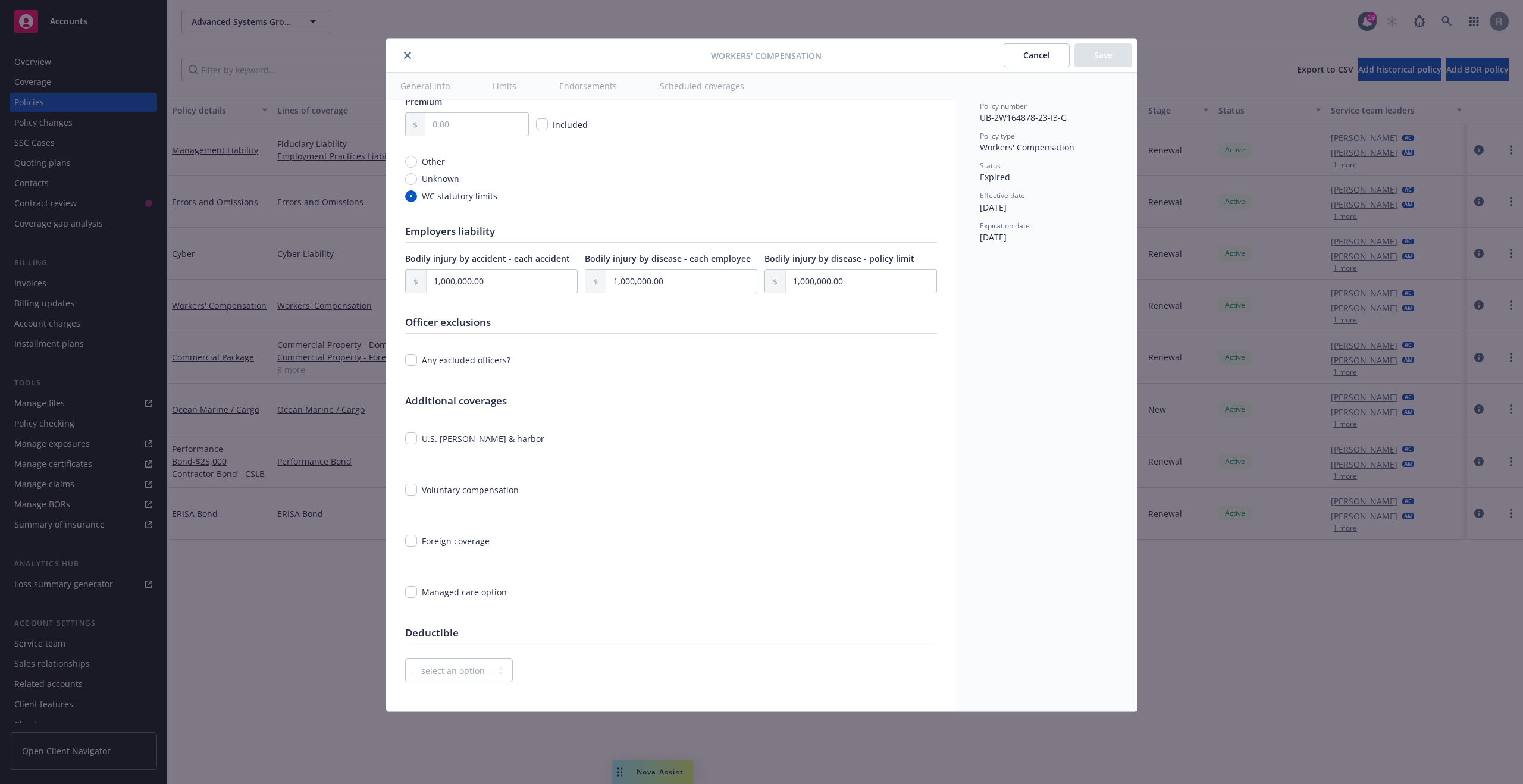
scroll to position [808, 0]
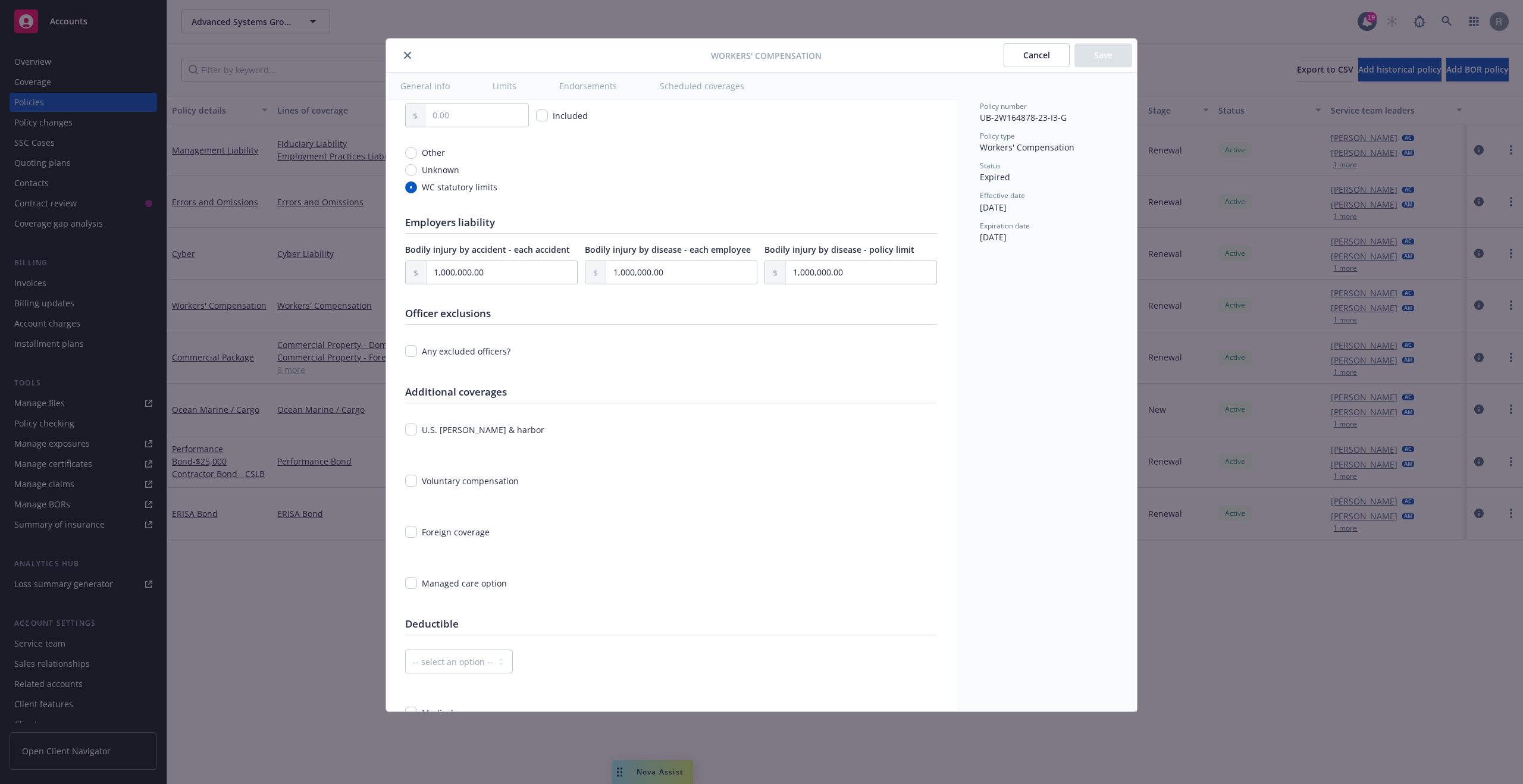
type textarea "x"
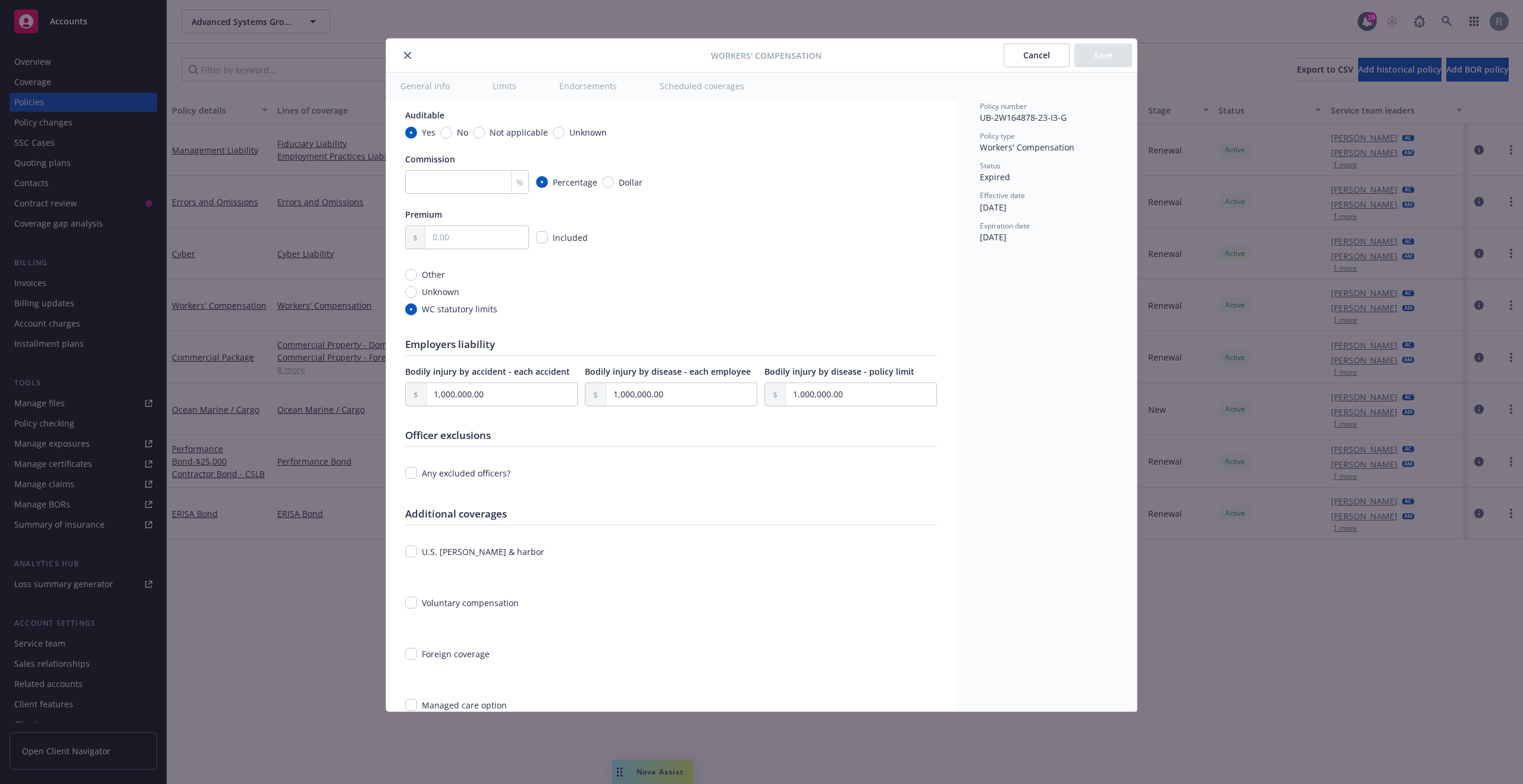
scroll to position [92, 0]
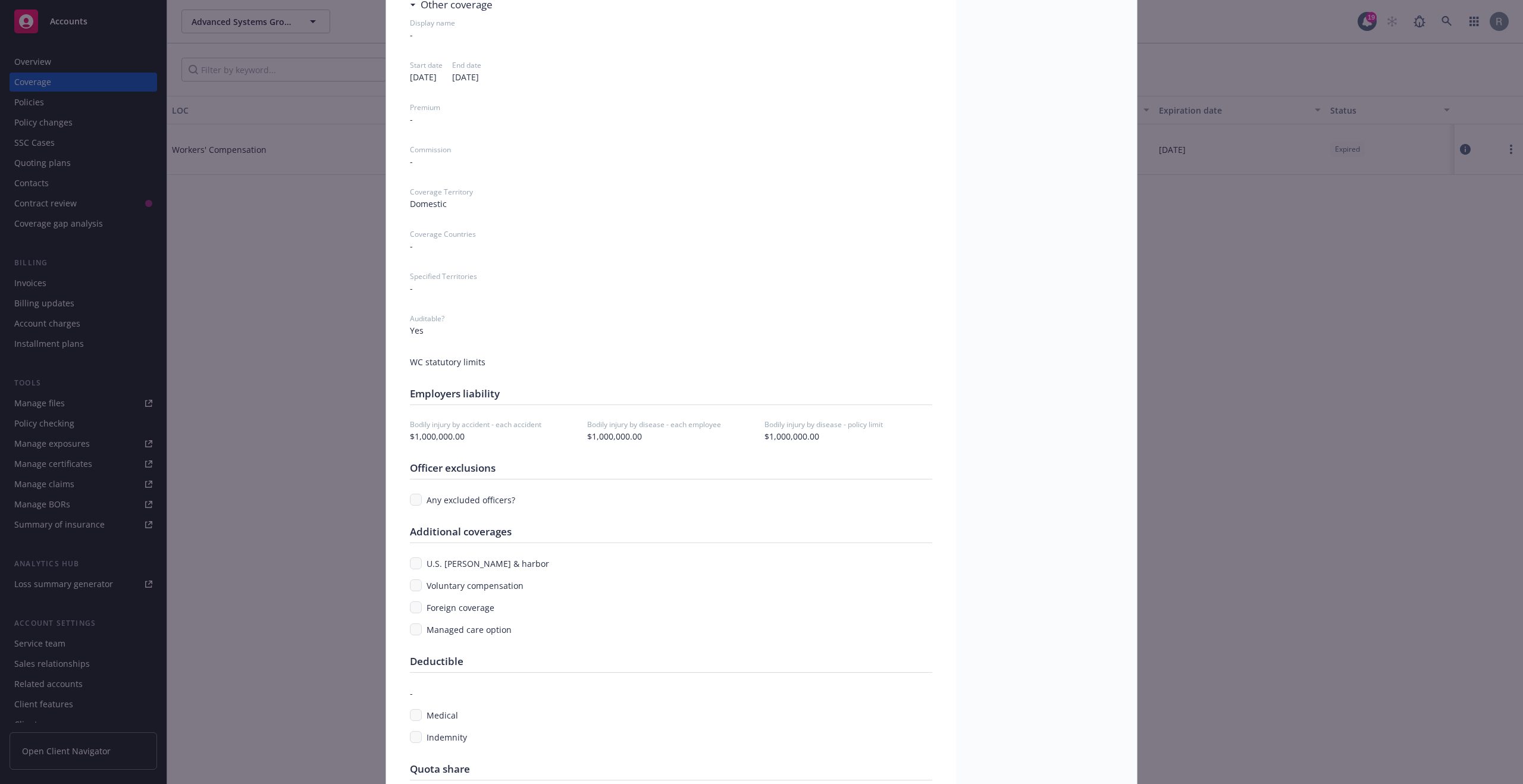
scroll to position [6686, 0]
